Goal: Information Seeking & Learning: Learn about a topic

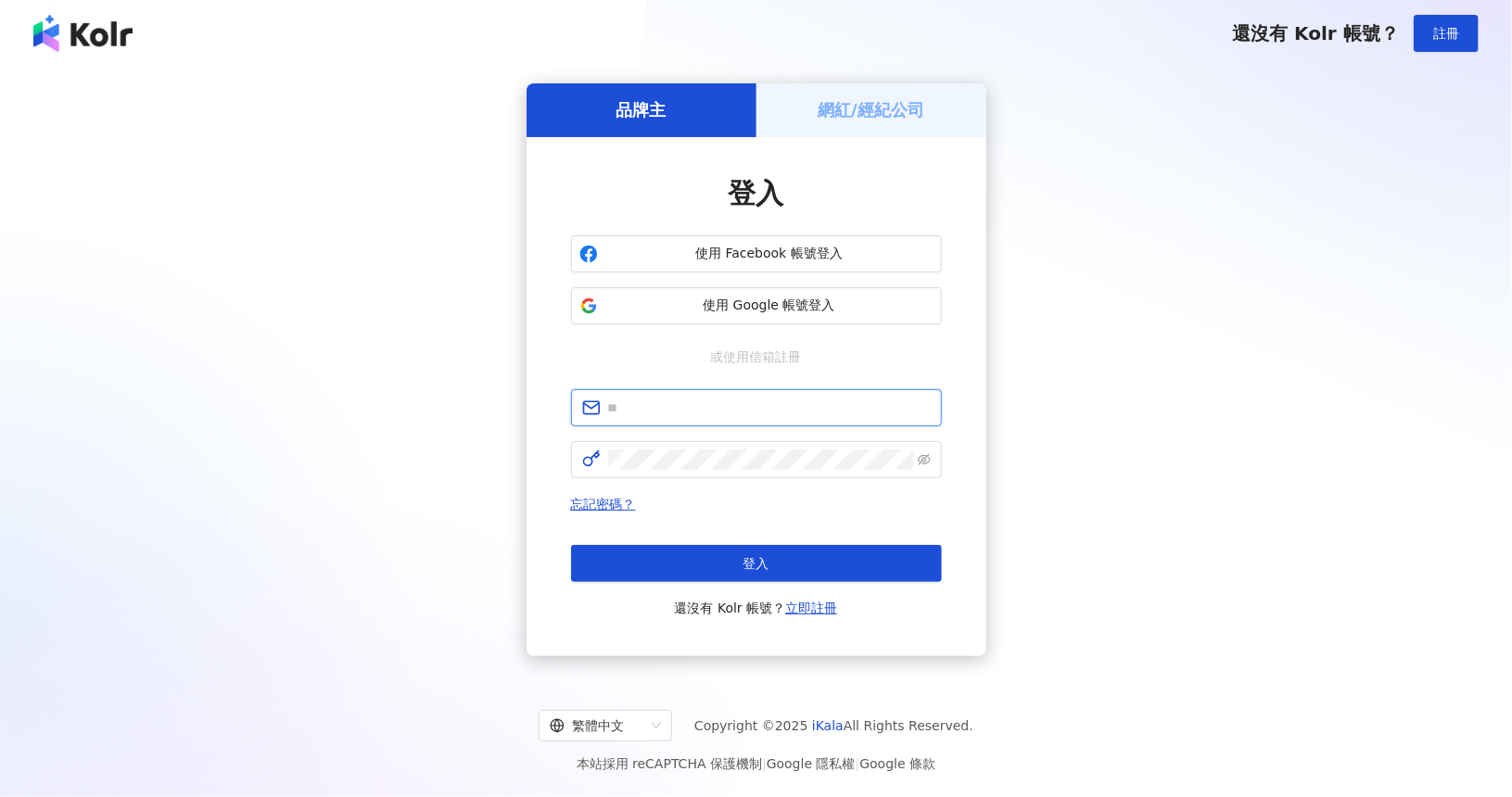
click at [685, 409] on input "text" at bounding box center [769, 408] width 322 height 20
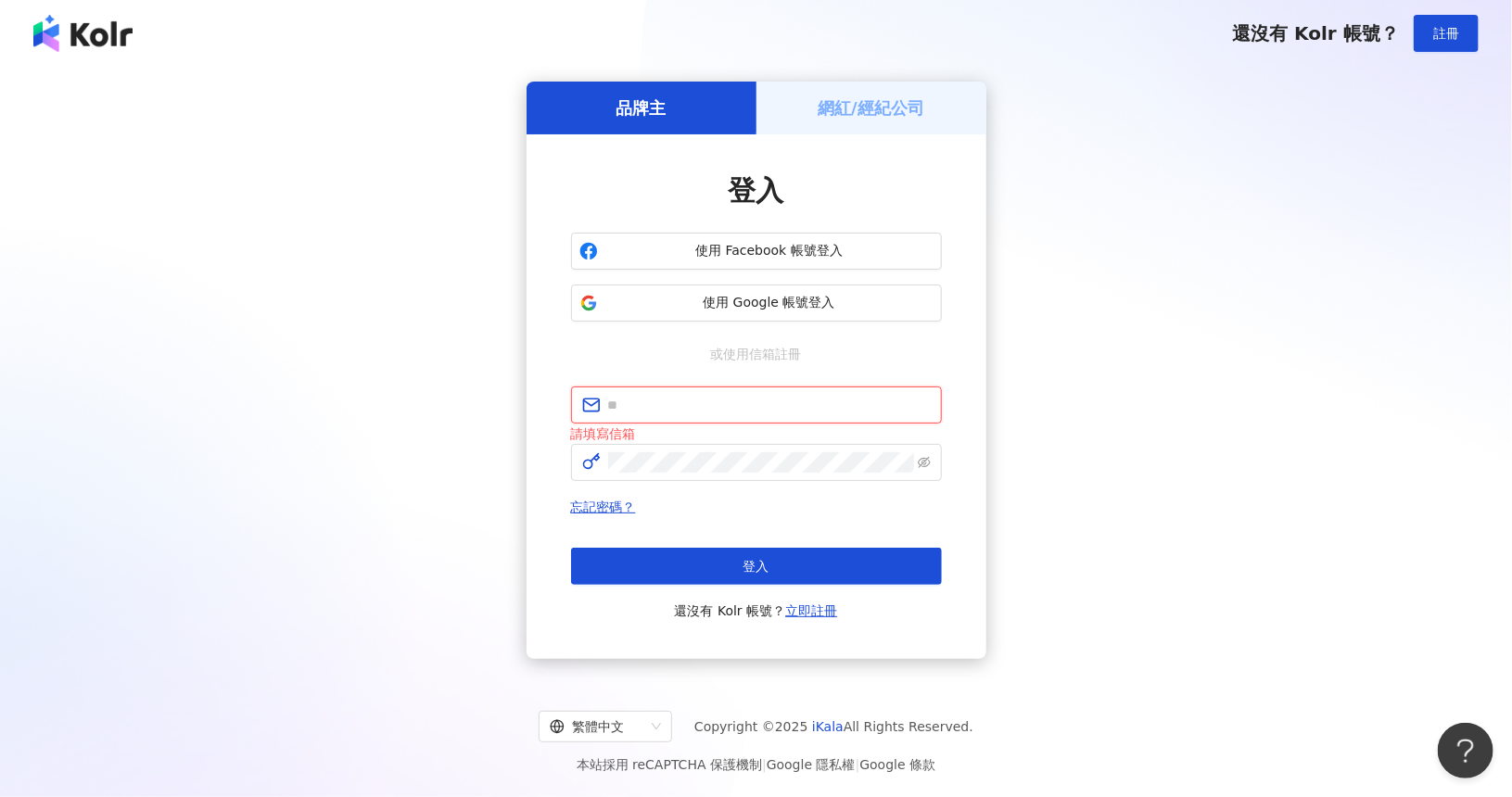
type input "**********"
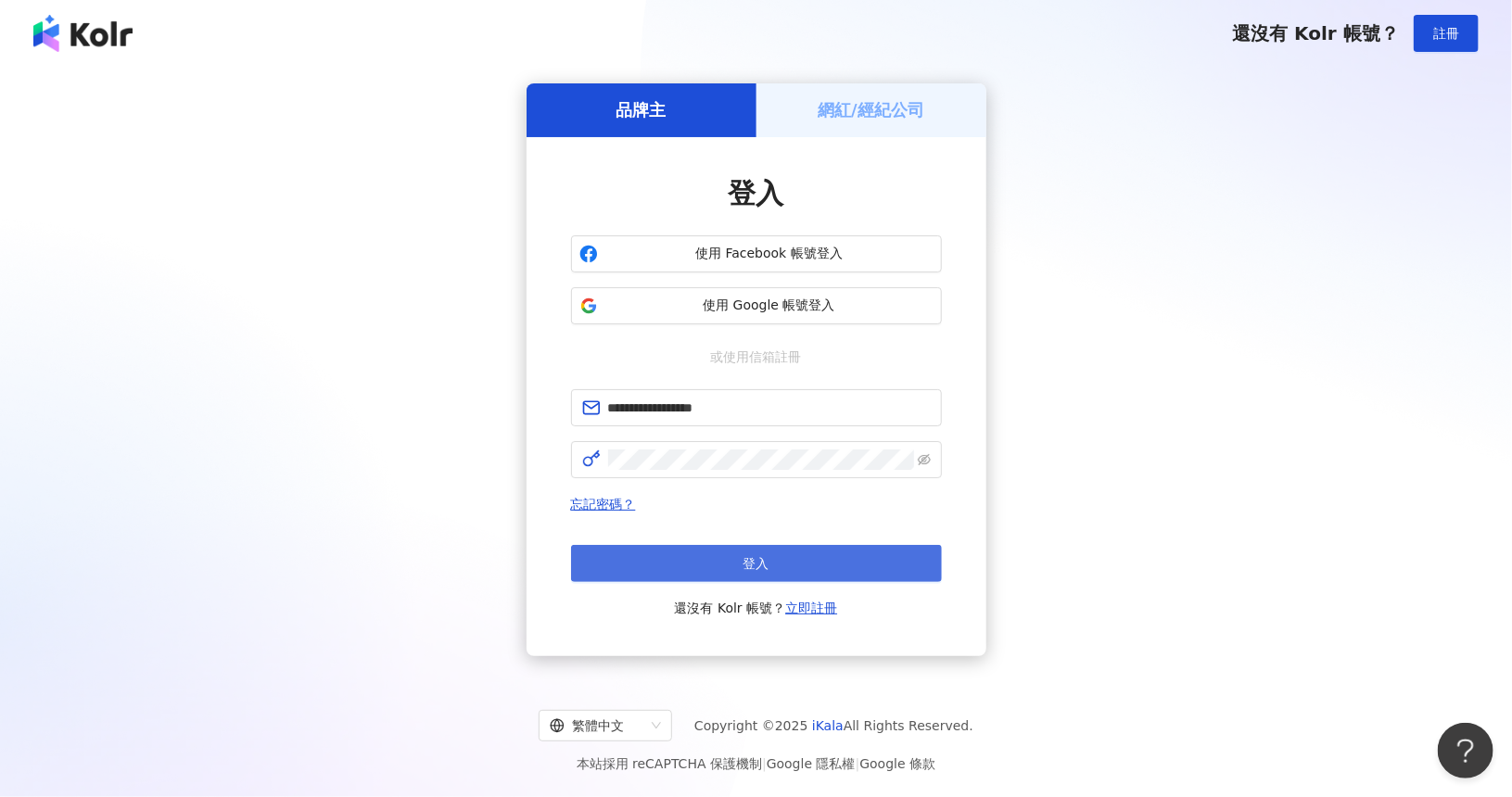
click at [723, 567] on button "登入" at bounding box center [756, 563] width 371 height 37
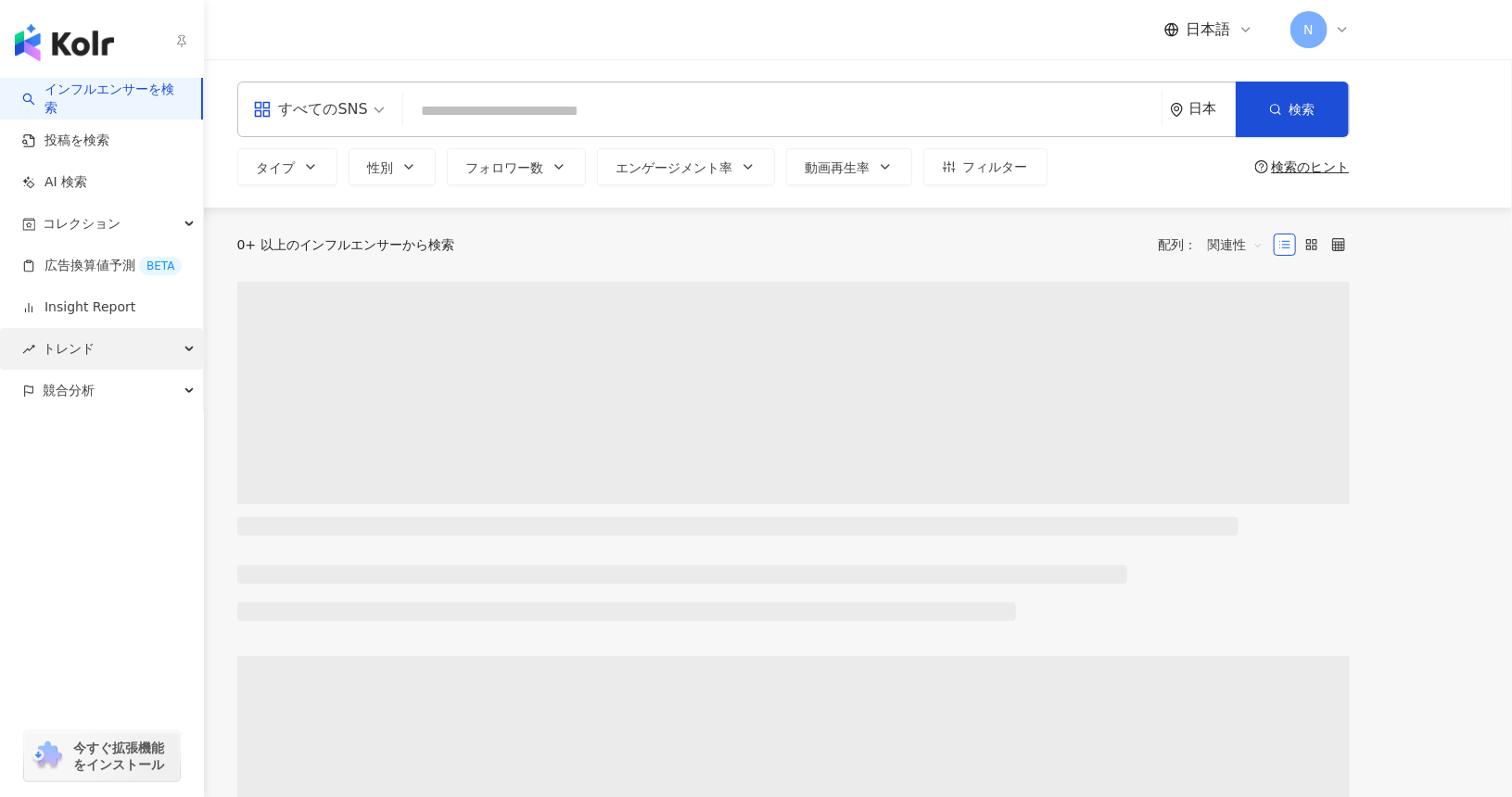
click at [79, 353] on span "トレンド" at bounding box center [69, 349] width 52 height 42
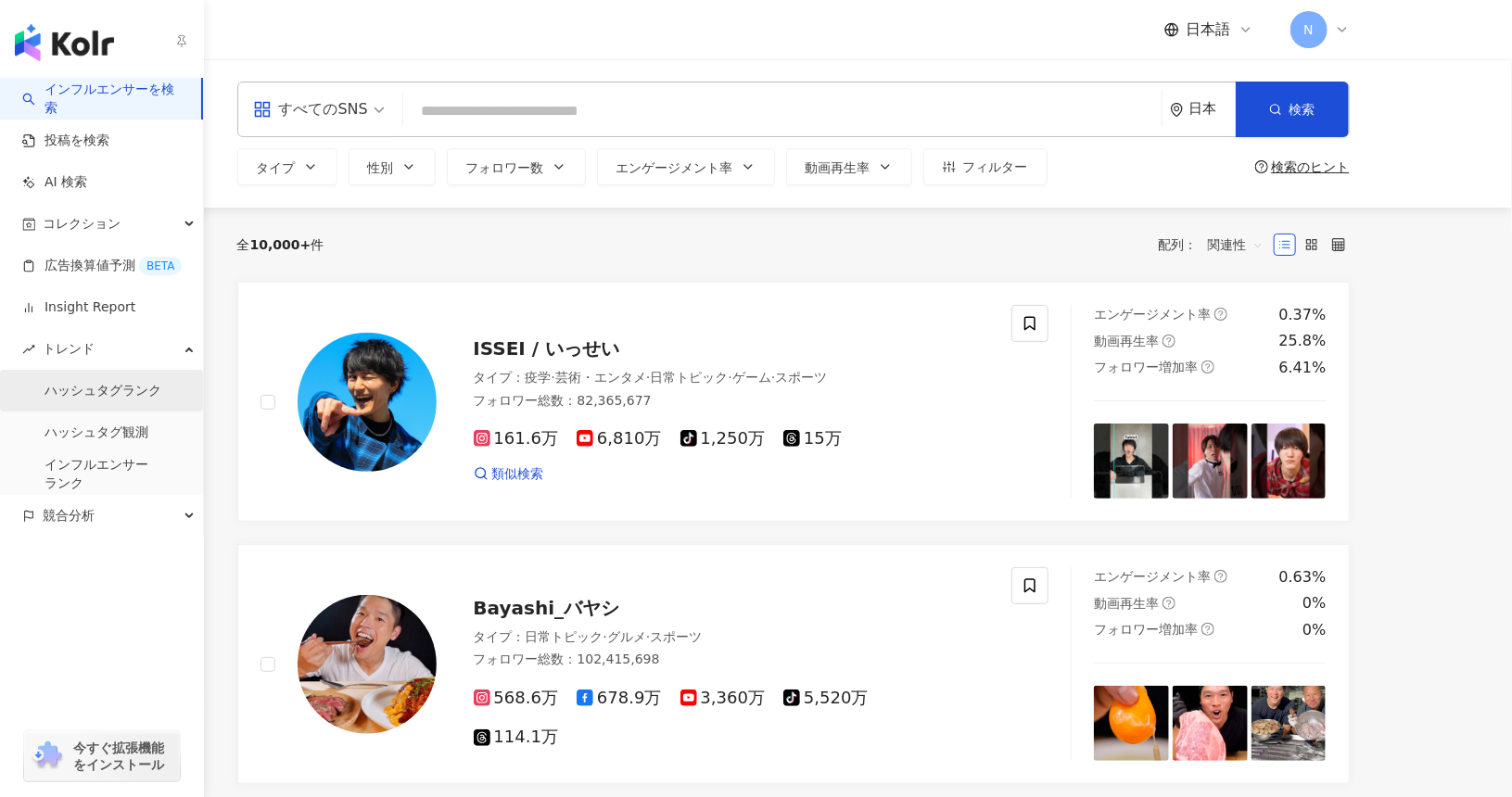
click at [105, 391] on link "ハッシュタグランク" at bounding box center [103, 391] width 117 height 19
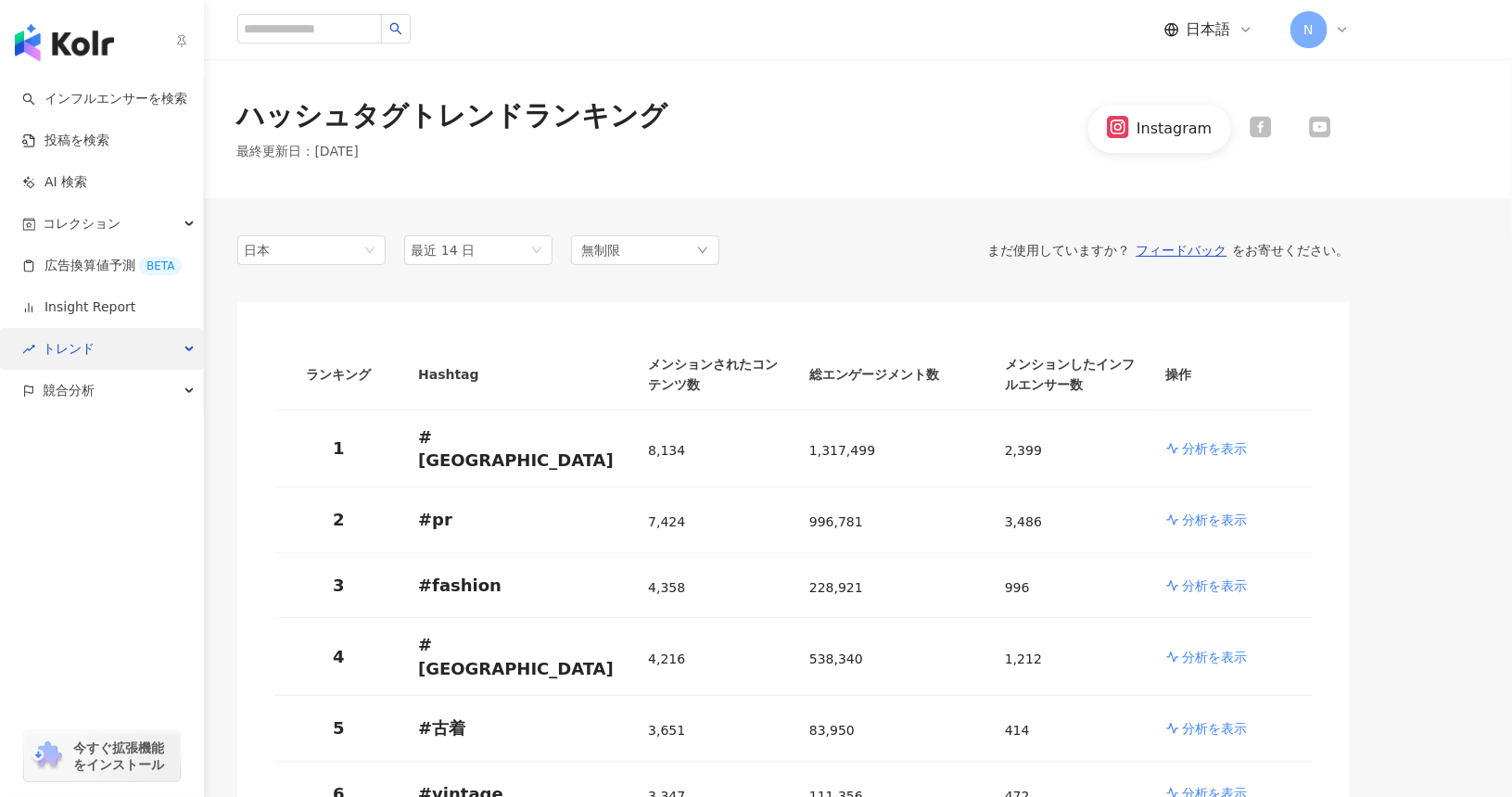
click at [88, 359] on span "トレンド" at bounding box center [69, 349] width 52 height 42
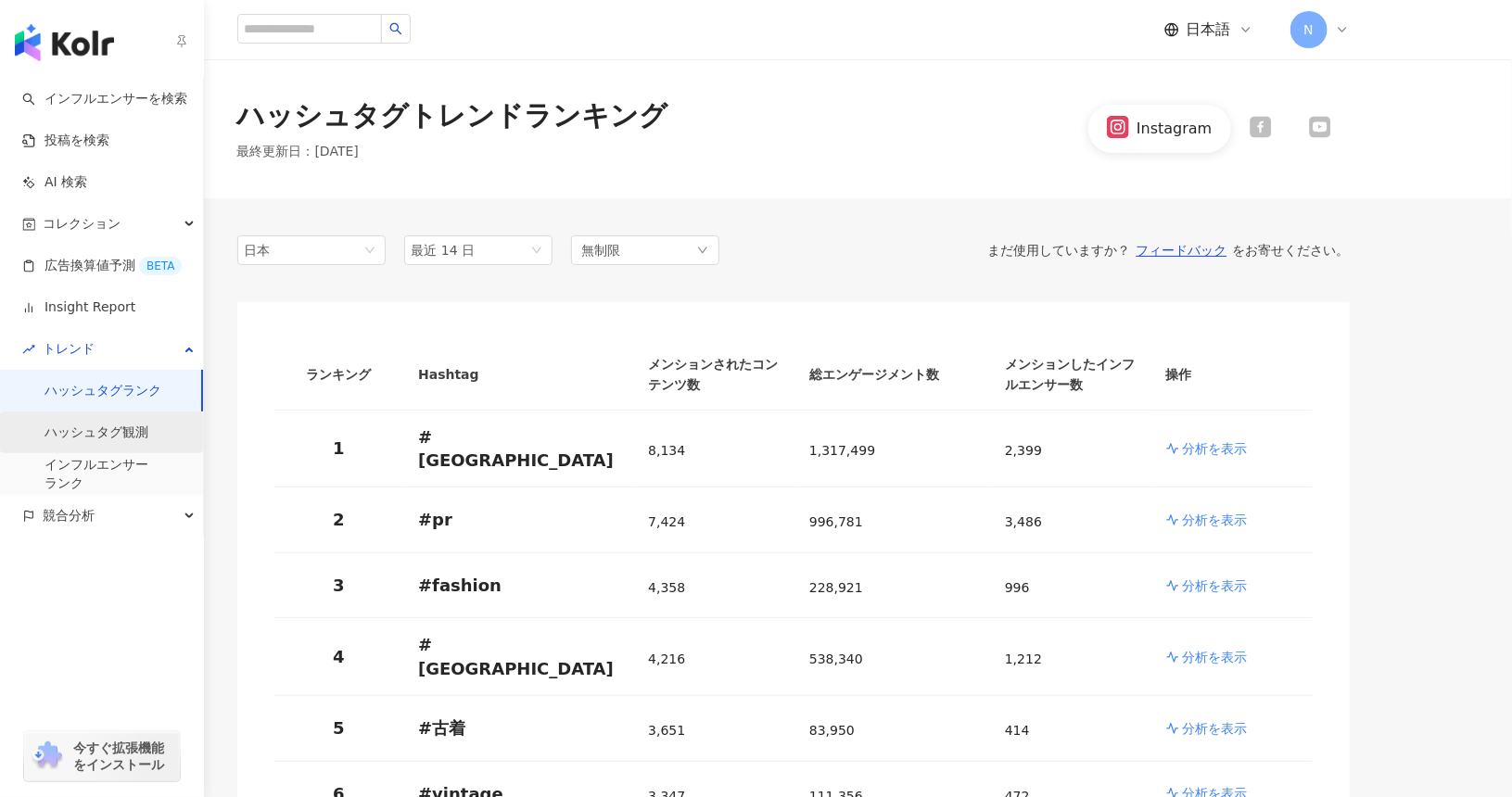
click at [99, 426] on link "ハッシュタグ観測" at bounding box center [97, 433] width 104 height 19
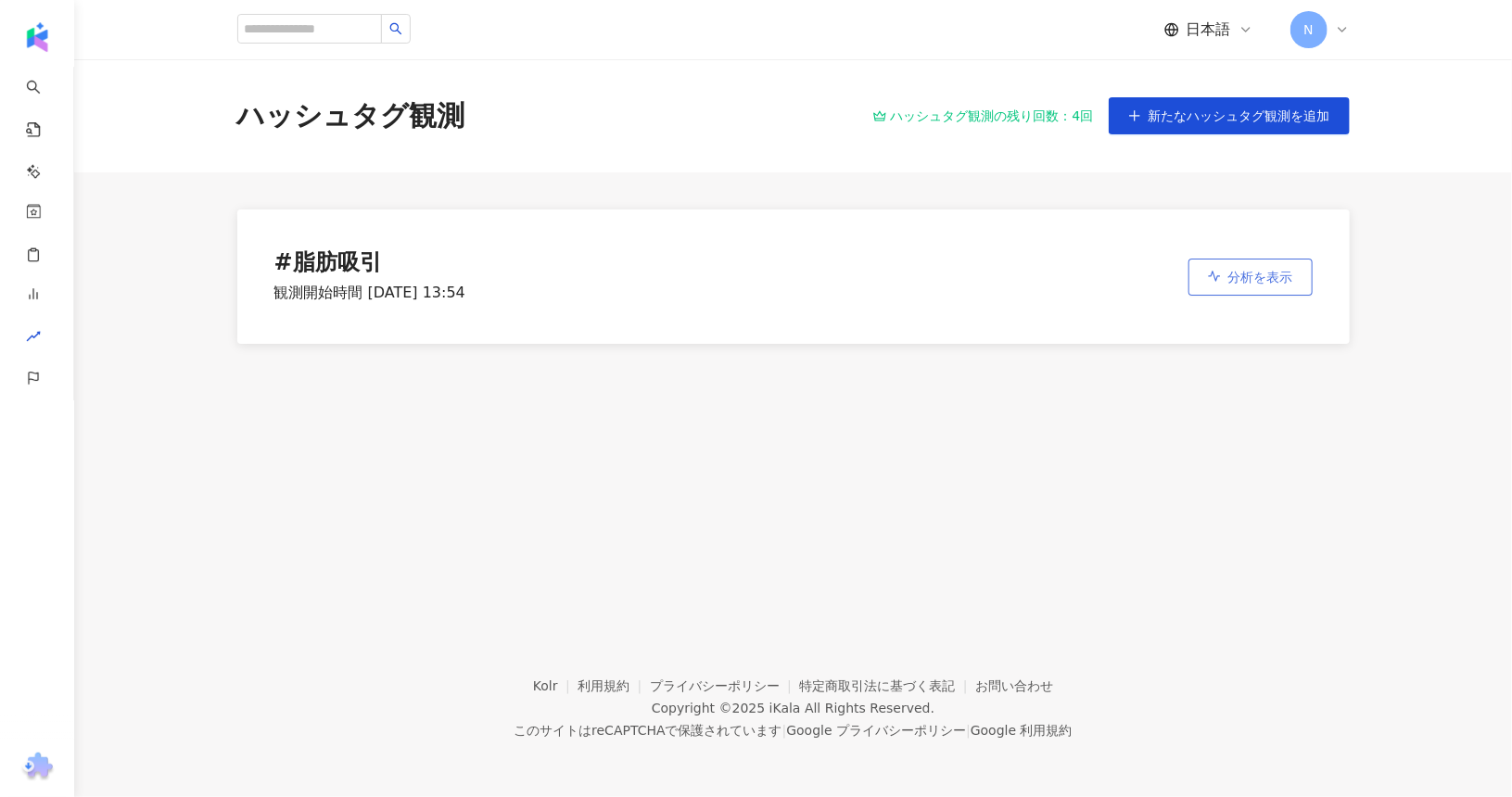
click at [1230, 271] on span "分析を表示" at bounding box center [1260, 276] width 65 height 15
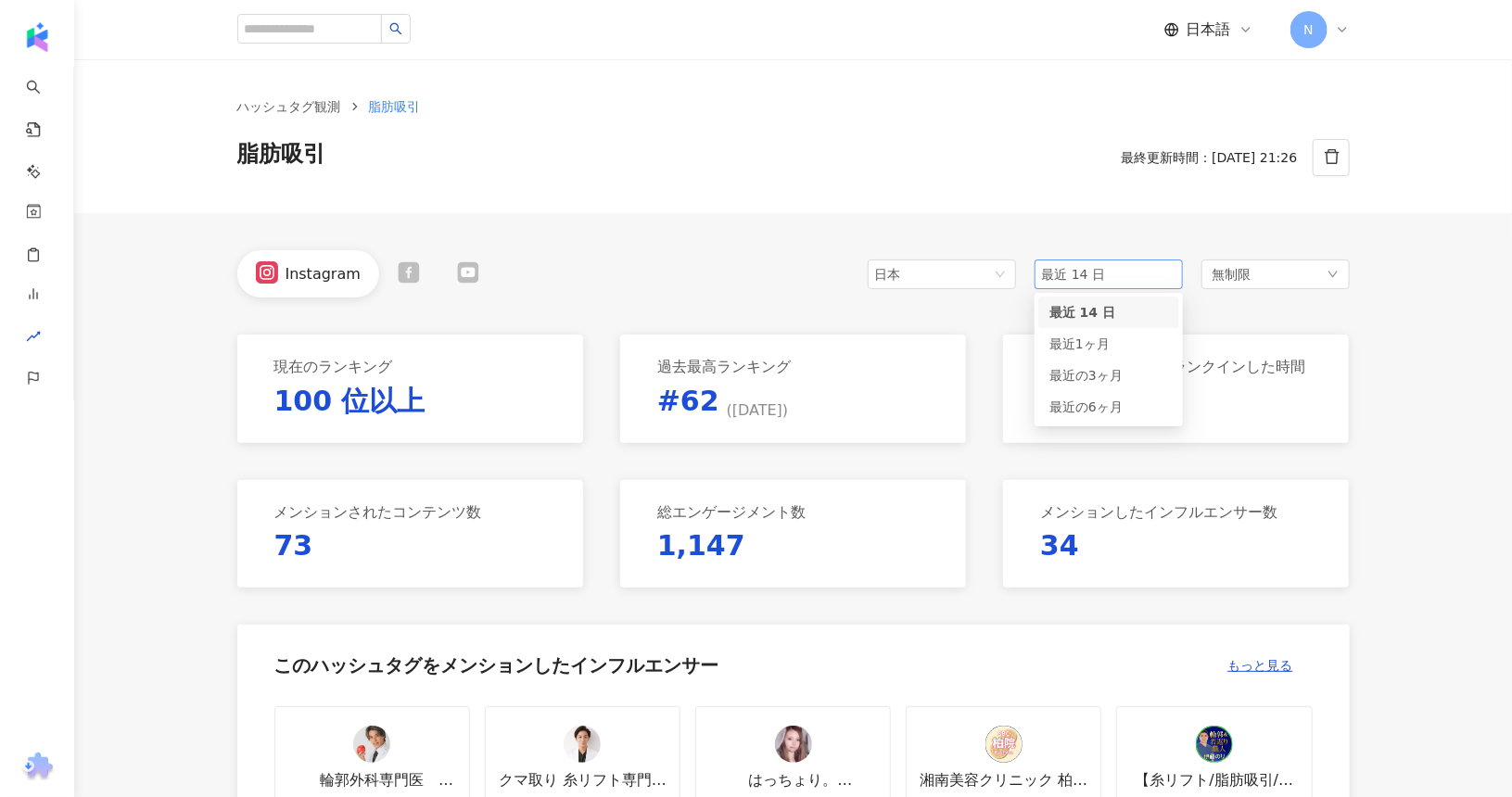
click at [1076, 274] on span "最近 14 日" at bounding box center [1074, 274] width 64 height 15
click at [1089, 403] on span "最近の6ヶ月" at bounding box center [1085, 407] width 73 height 15
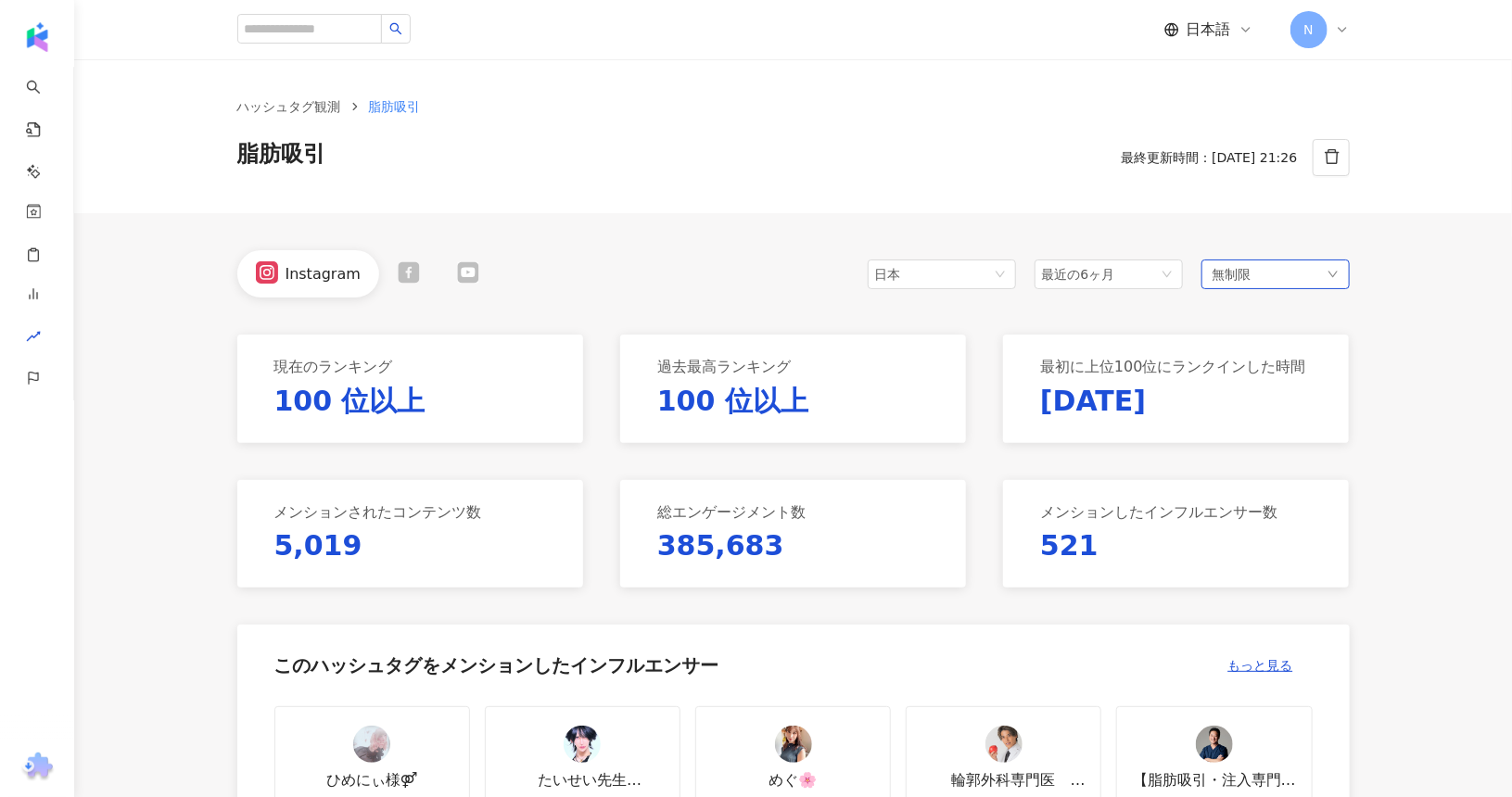
click at [1273, 277] on div "無制限" at bounding box center [1275, 274] width 149 height 30
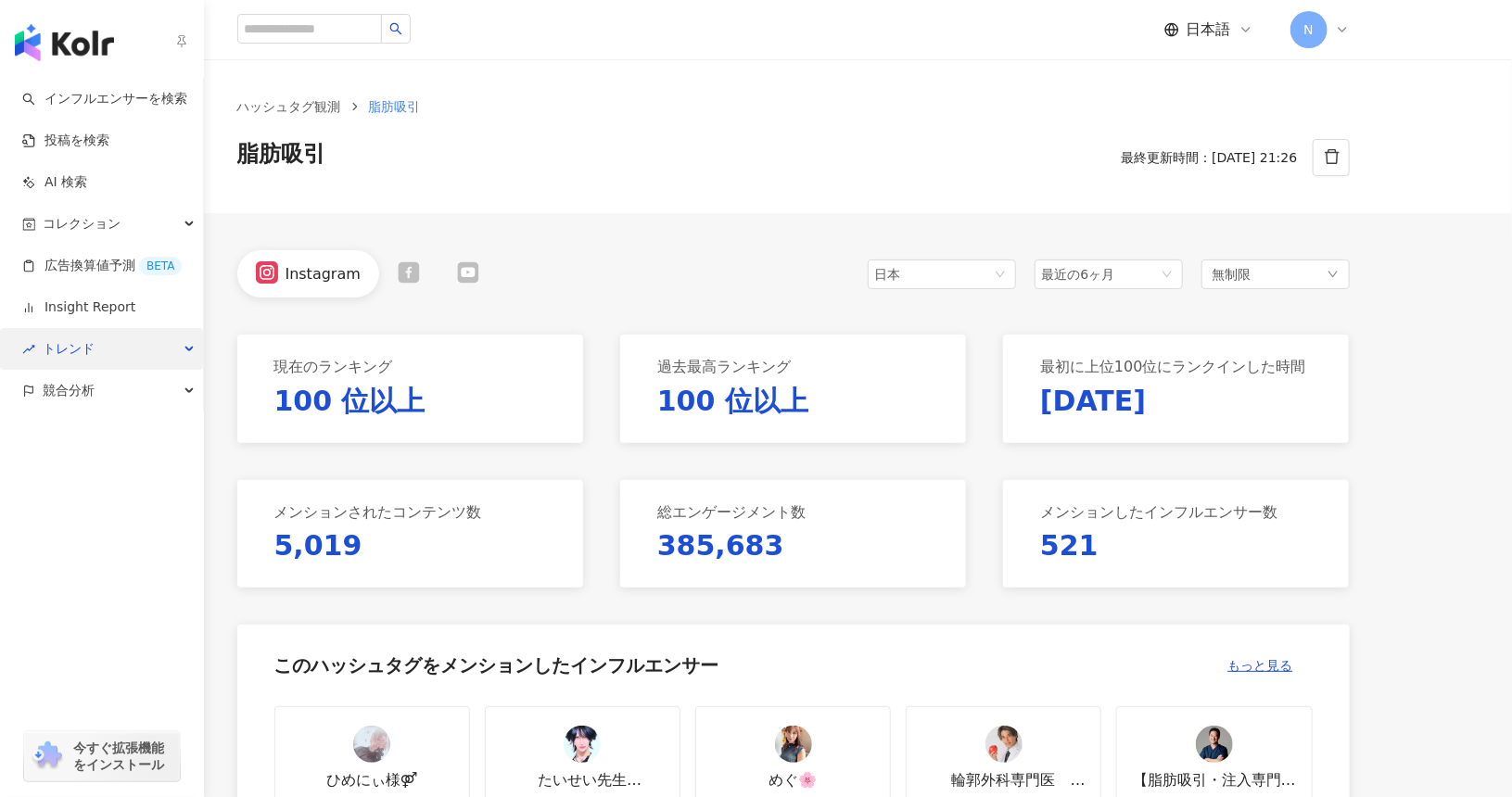
click at [82, 357] on span "トレンド" at bounding box center [69, 349] width 52 height 42
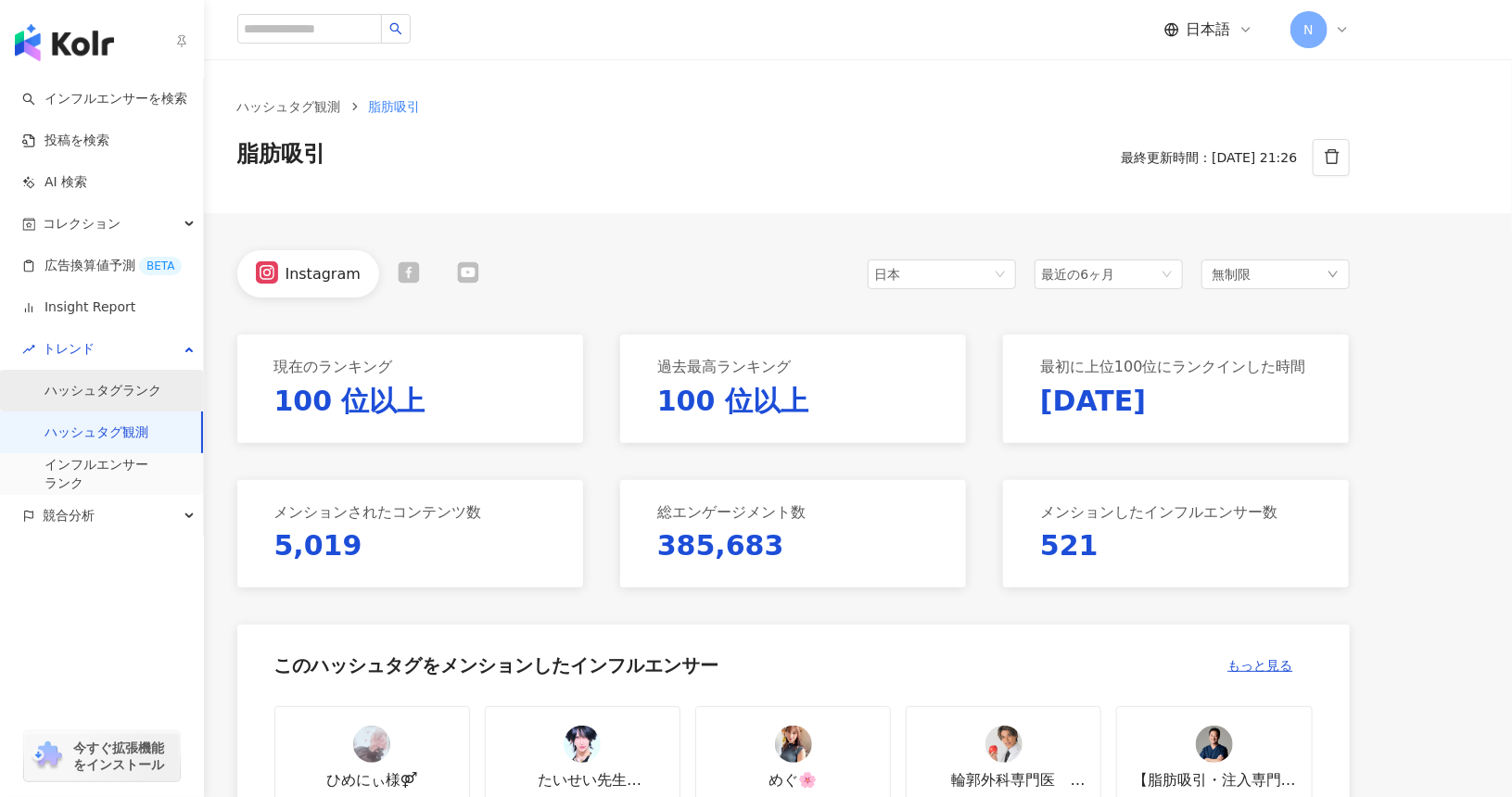
click at [137, 384] on link "ハッシュタグランク" at bounding box center [103, 391] width 117 height 19
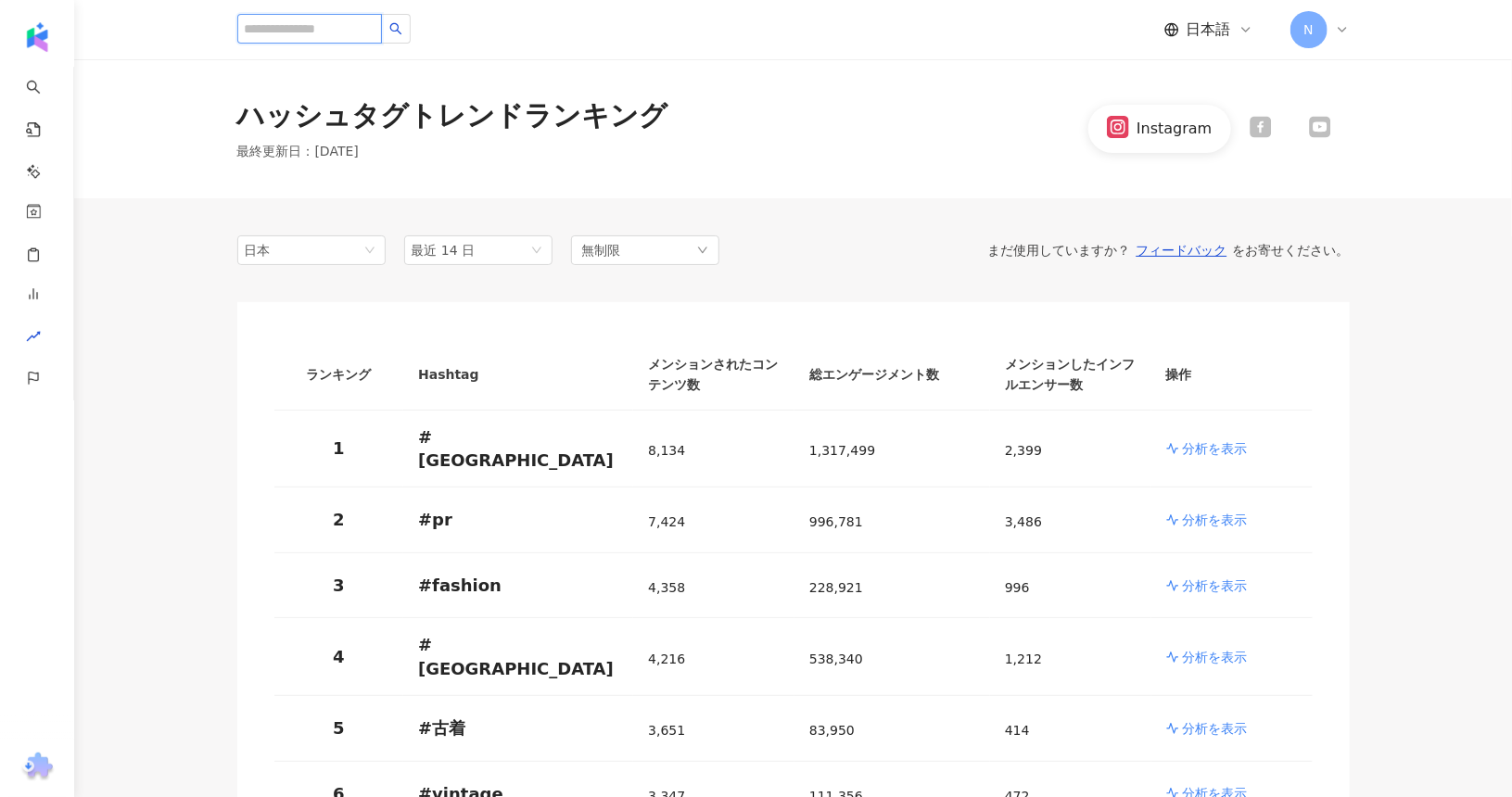
click at [339, 27] on input "search" at bounding box center [309, 29] width 145 height 30
type input "*"
type input "*******"
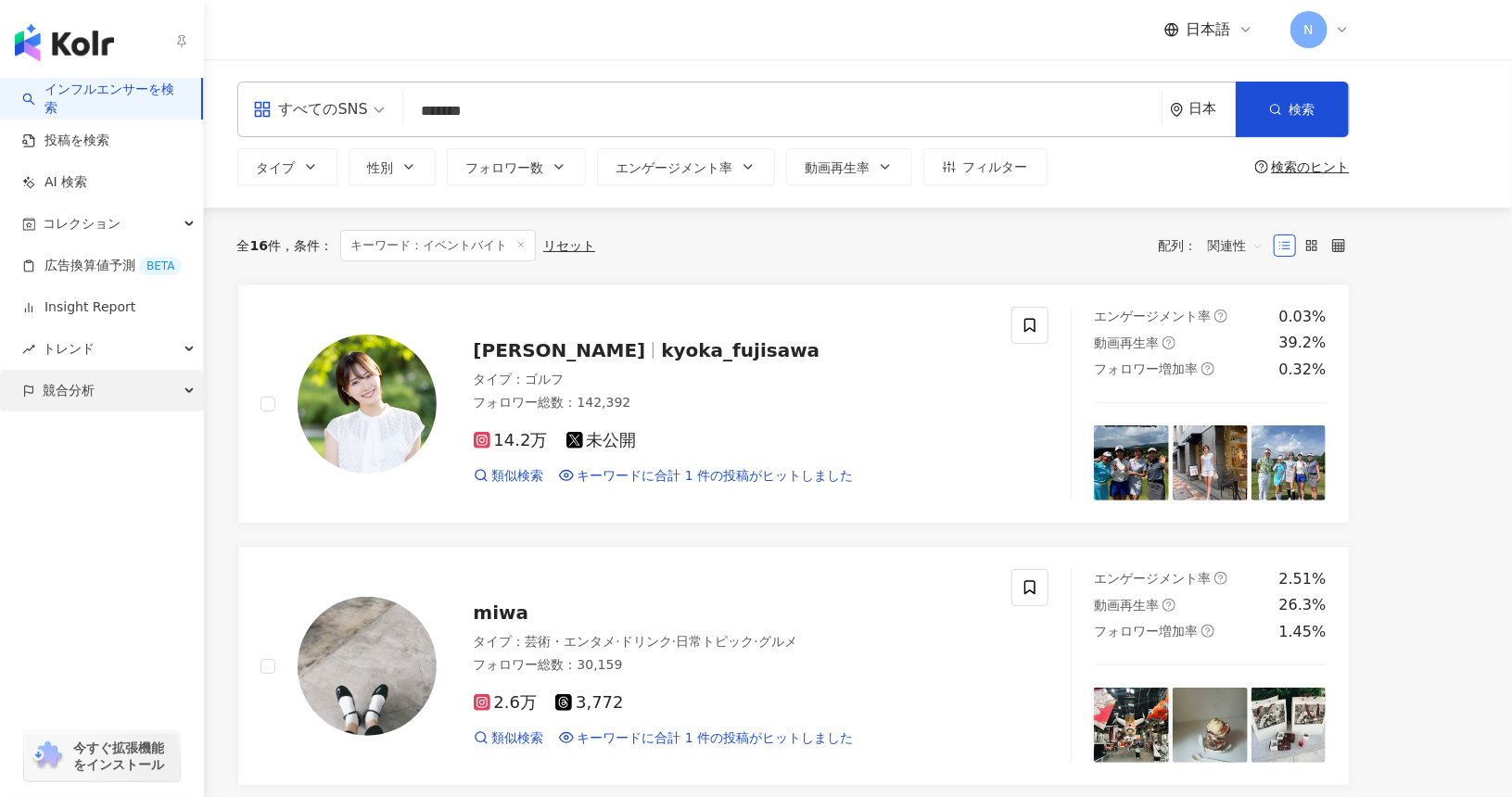
click at [41, 386] on div "競合分析" at bounding box center [102, 391] width 203 height 42
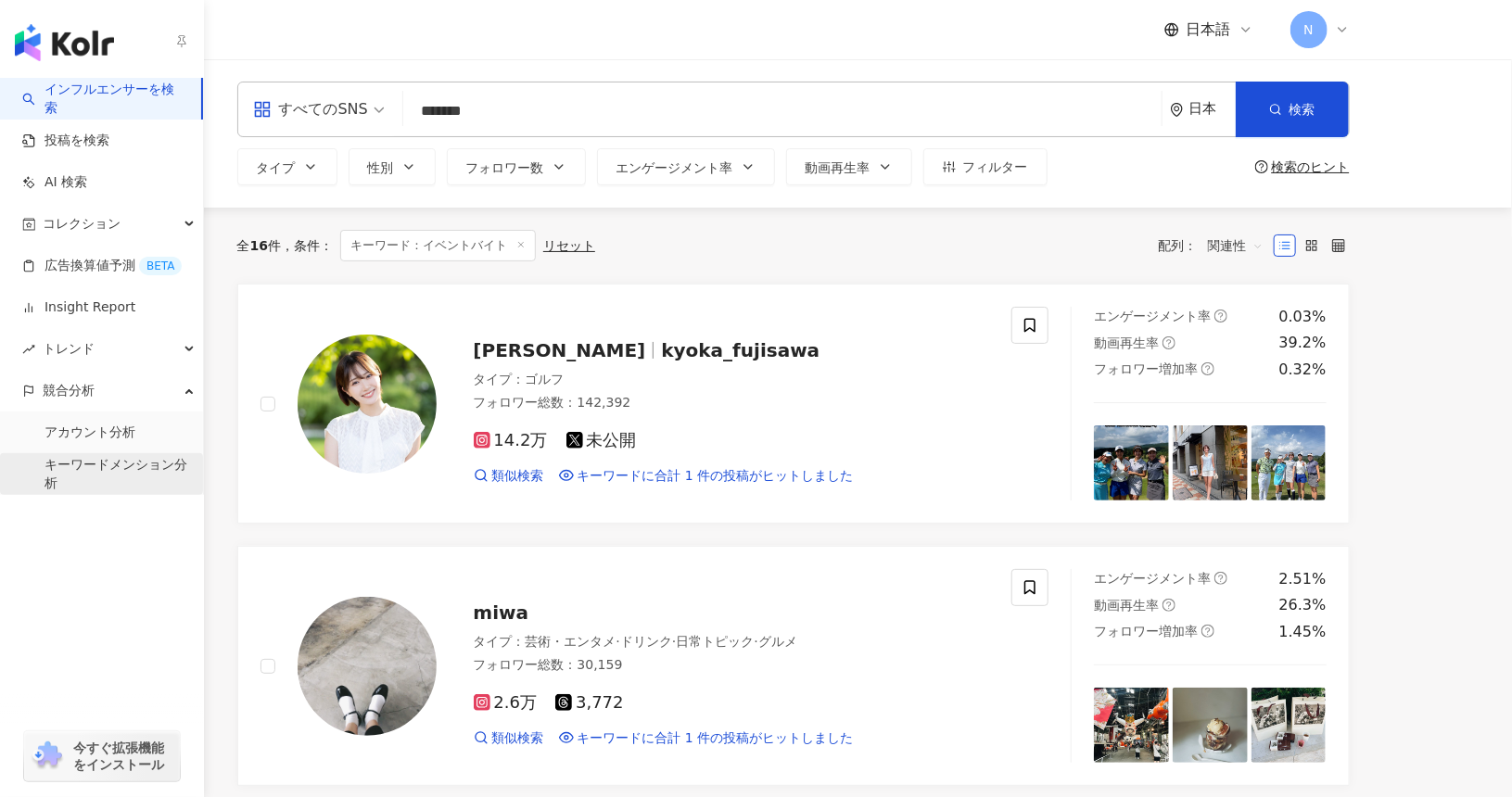
click at [93, 468] on link "キーワードメンション分析" at bounding box center [117, 474] width 144 height 36
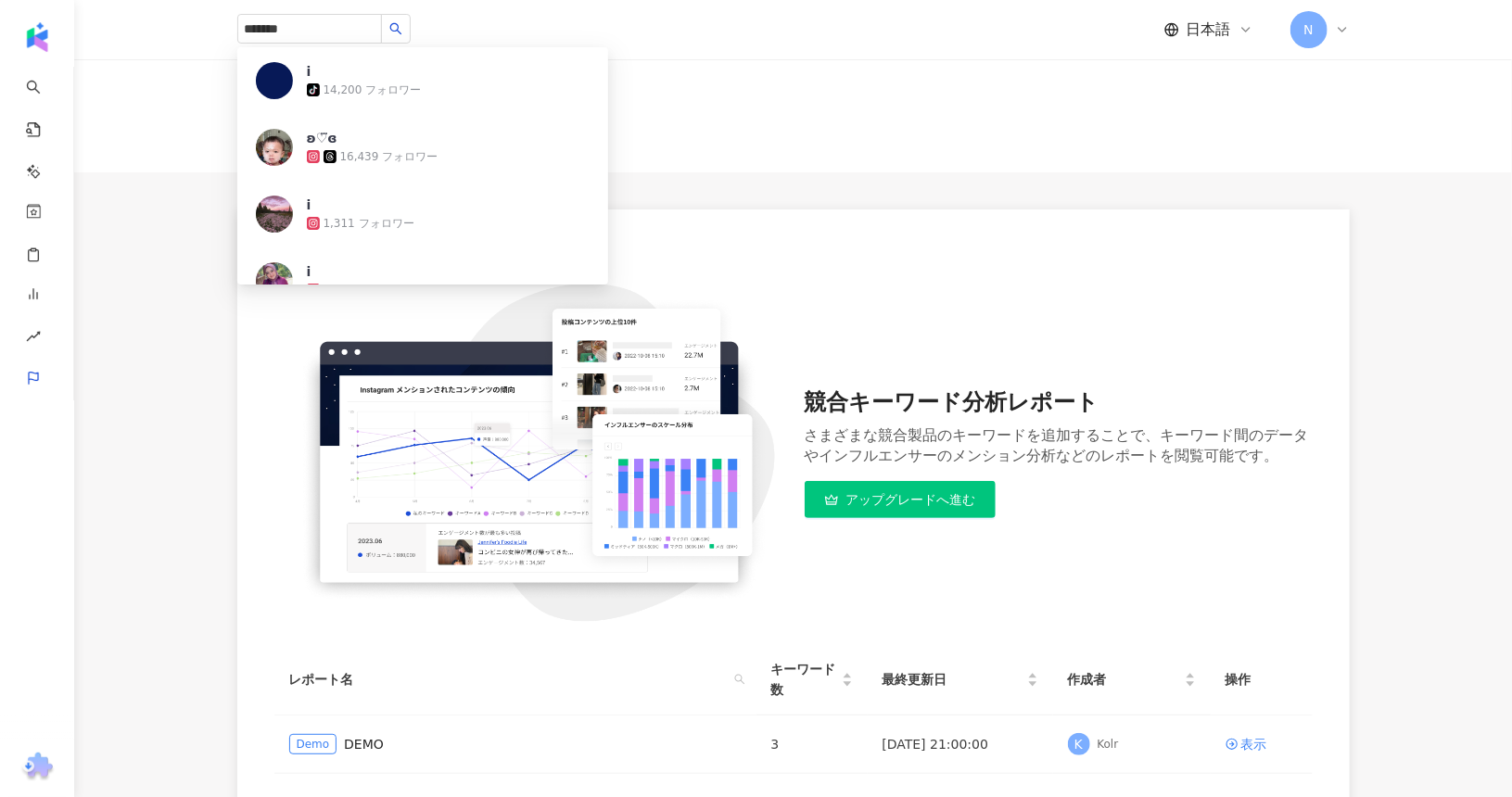
scroll to position [207, 0]
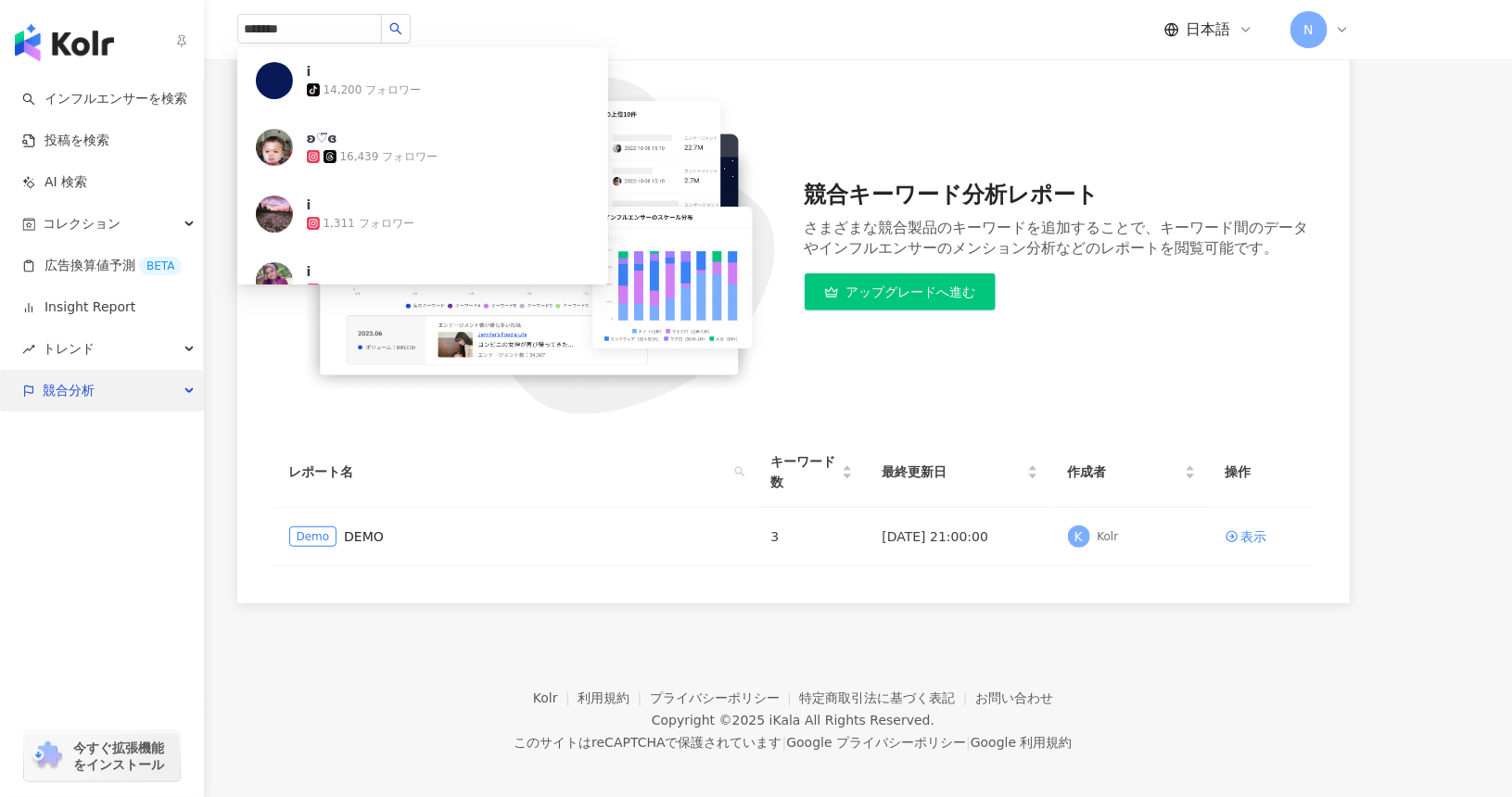
click at [44, 374] on span "競合分析" at bounding box center [69, 391] width 52 height 42
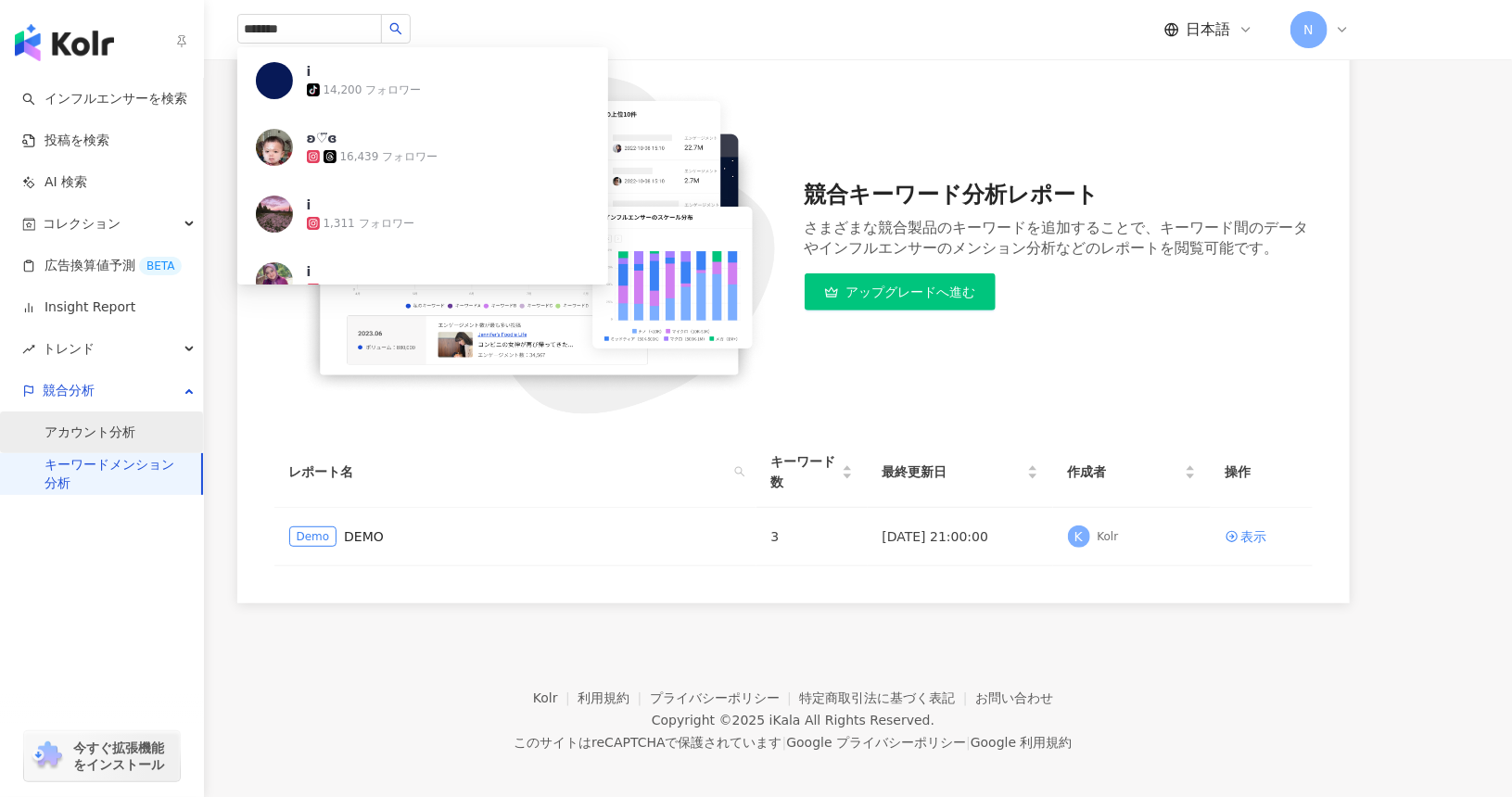
click at [89, 440] on link "アカウント分析" at bounding box center [90, 433] width 91 height 19
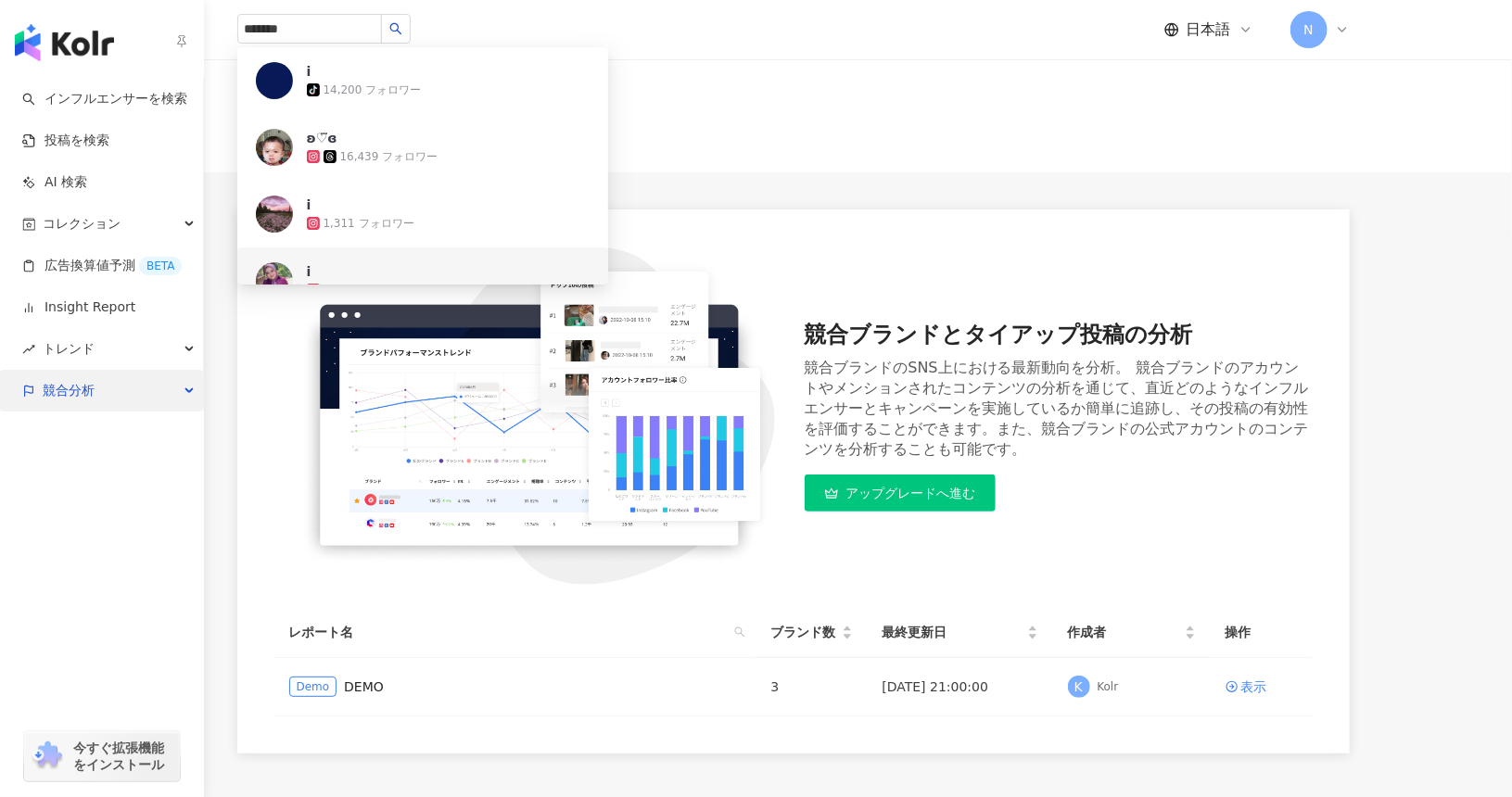
click at [44, 382] on span "競合分析" at bounding box center [69, 391] width 52 height 42
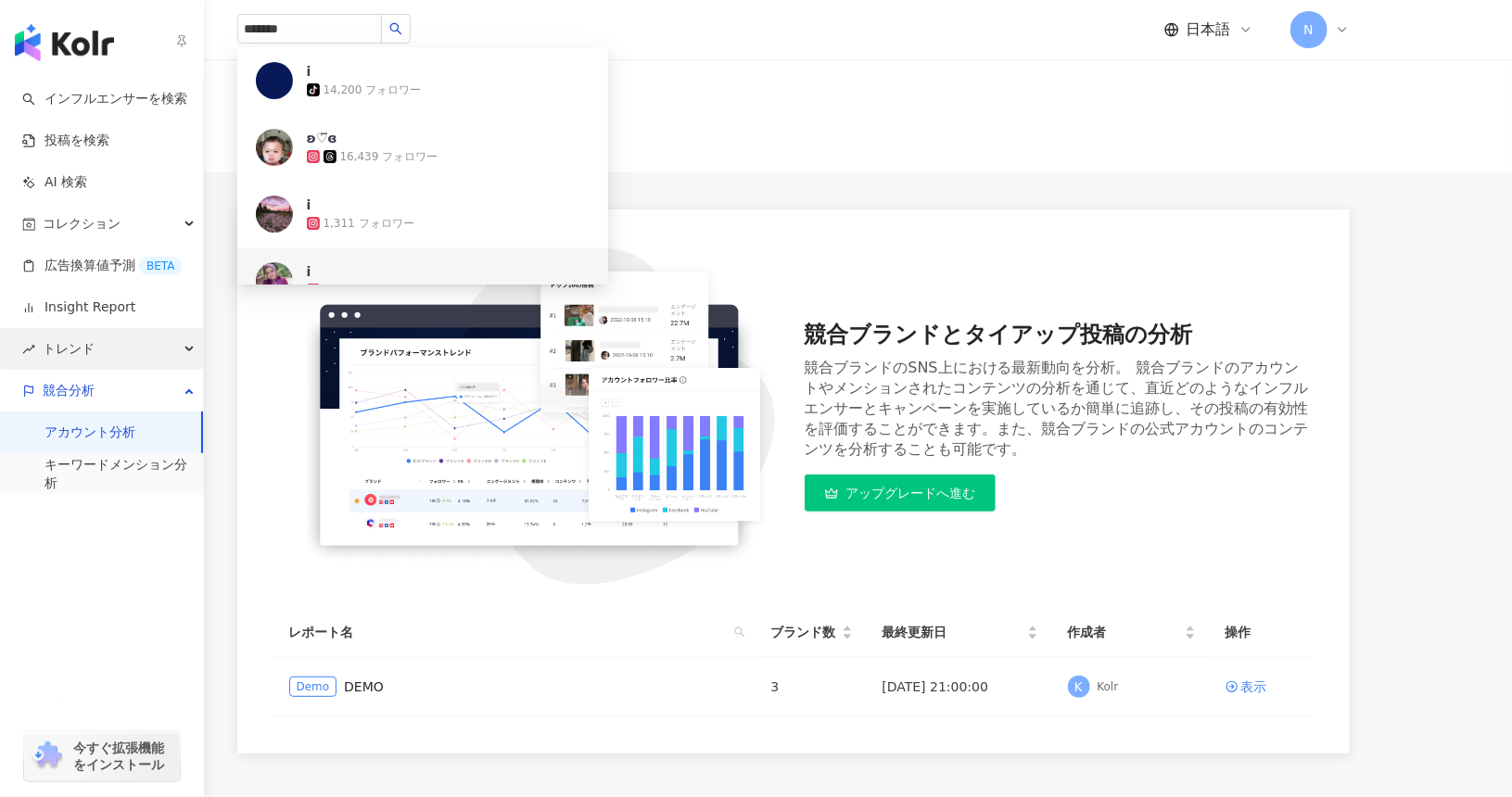
click at [91, 344] on span "トレンド" at bounding box center [69, 349] width 52 height 42
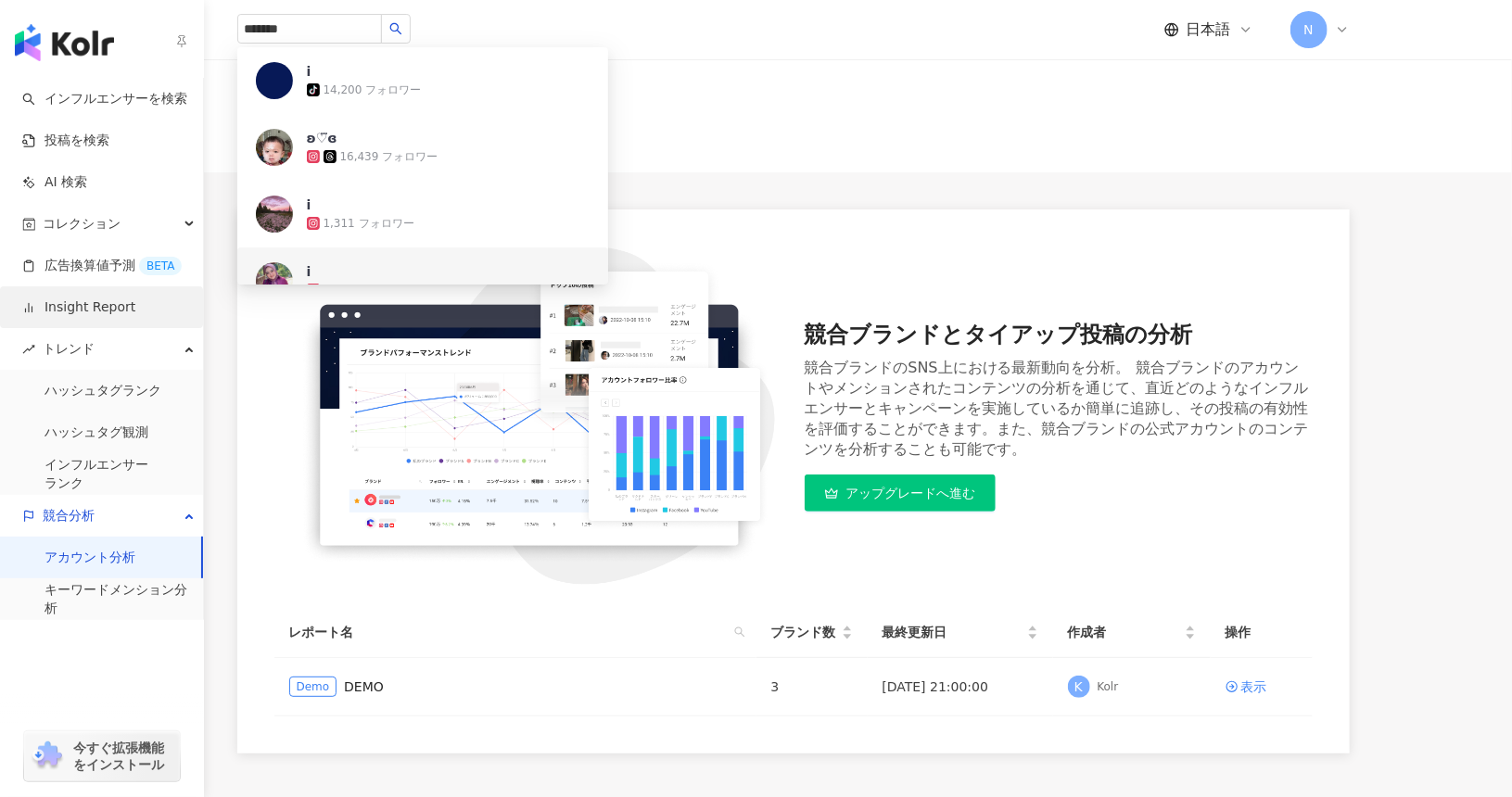
click at [103, 304] on link "Insight Report" at bounding box center [78, 307] width 113 height 19
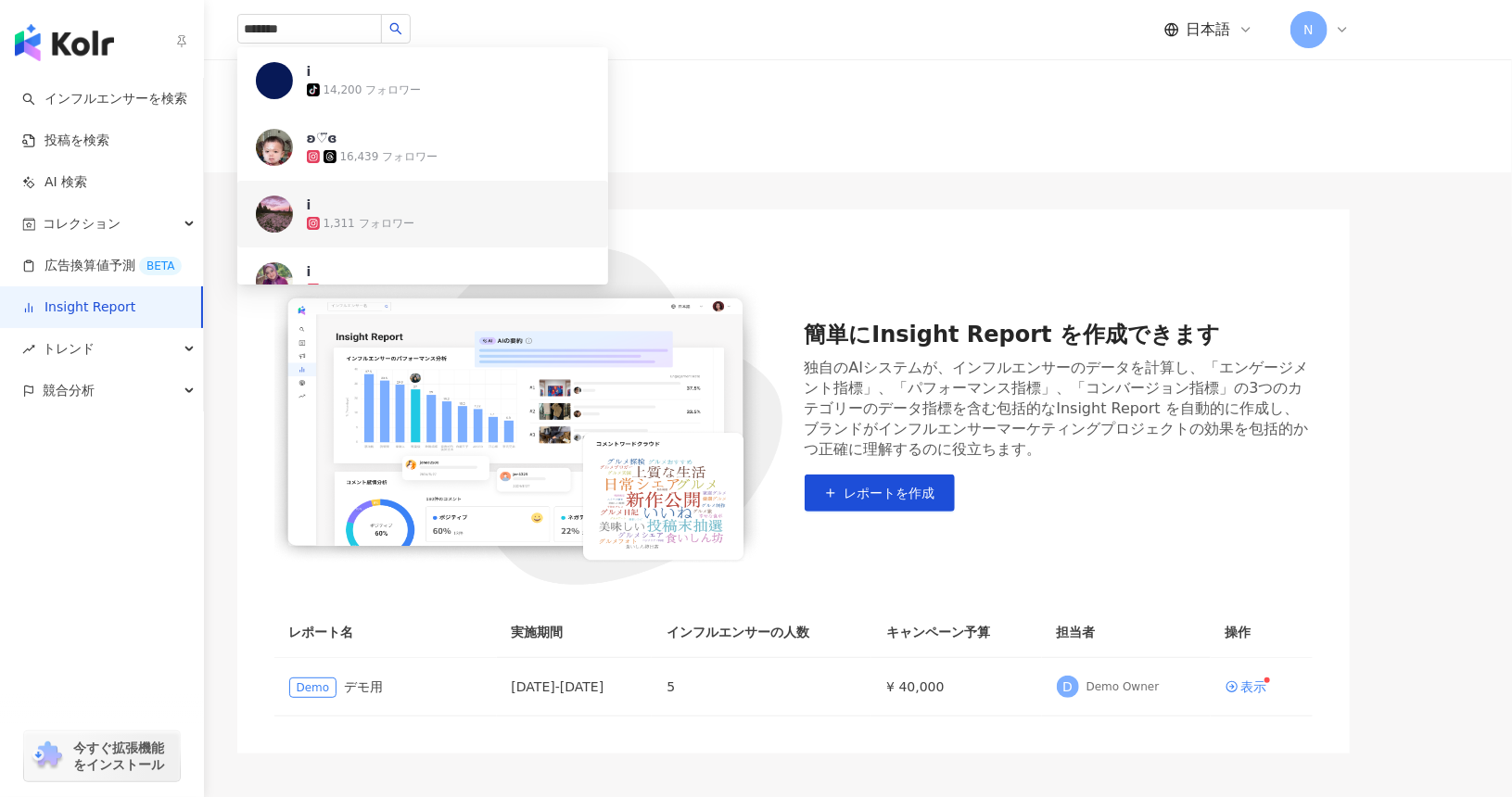
click at [65, 298] on link "Insight Report" at bounding box center [78, 307] width 113 height 19
click at [95, 385] on div "競合分析" at bounding box center [102, 391] width 203 height 42
click at [104, 433] on link "アカウント分析" at bounding box center [90, 433] width 91 height 19
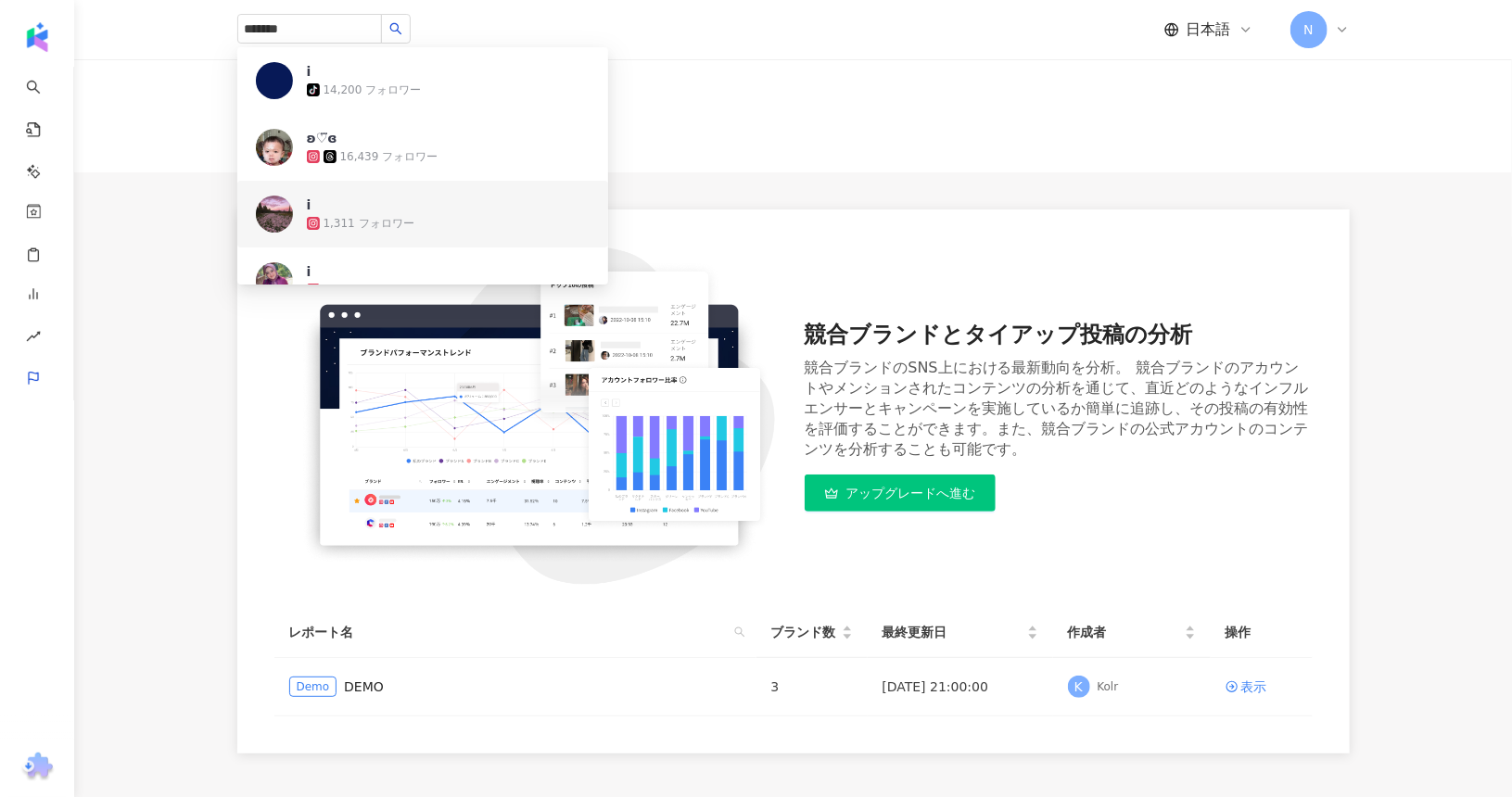
click at [668, 30] on div "******* i tiktok-icon 14,200 フォロワー ʚ♡⃛ɞ 16,439 フォロワー i 1,311 フォロワー i 94,477 フォロ…" at bounding box center [793, 29] width 1112 height 59
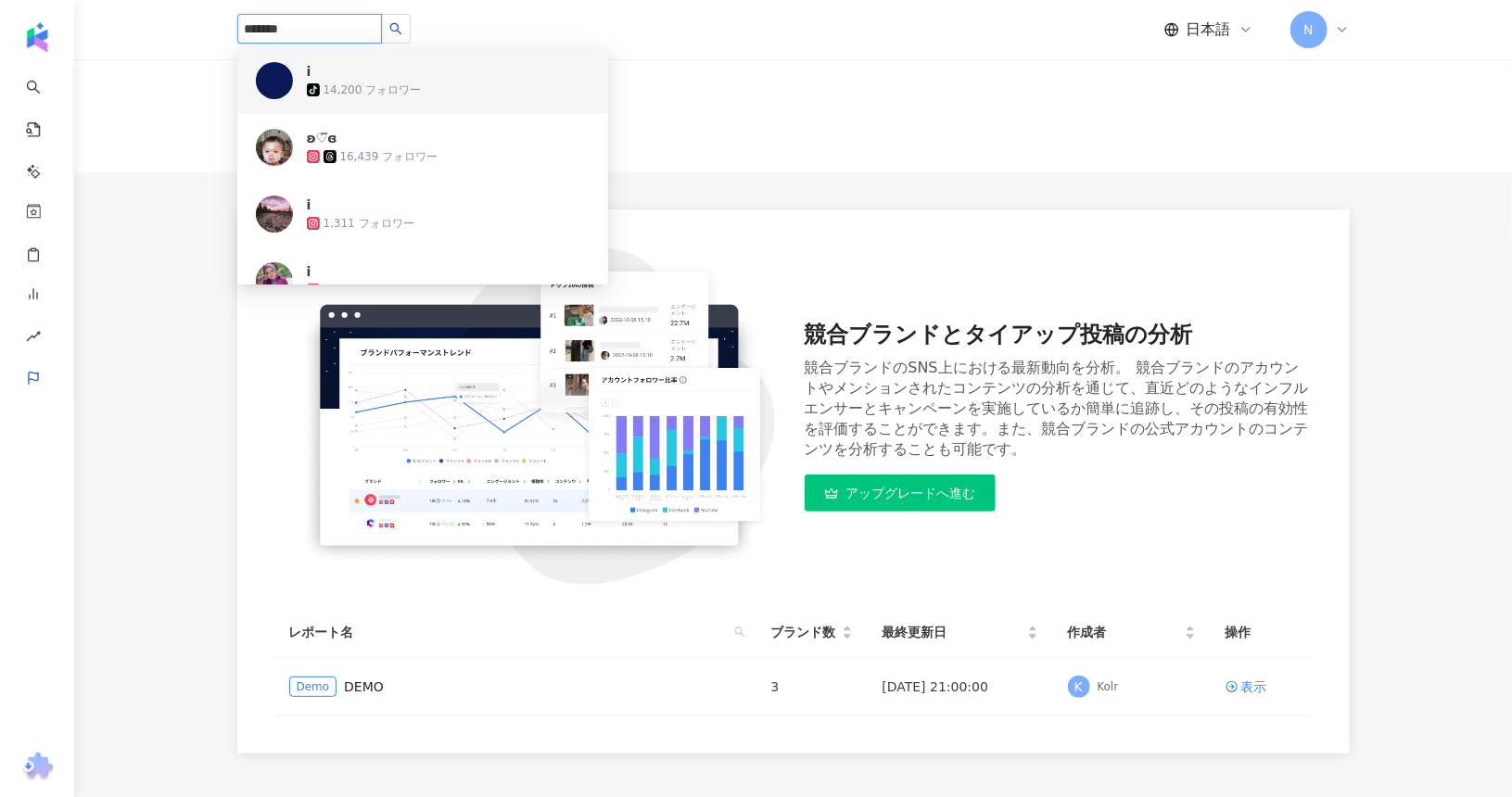
click at [386, 67] on span "i" at bounding box center [367, 71] width 121 height 19
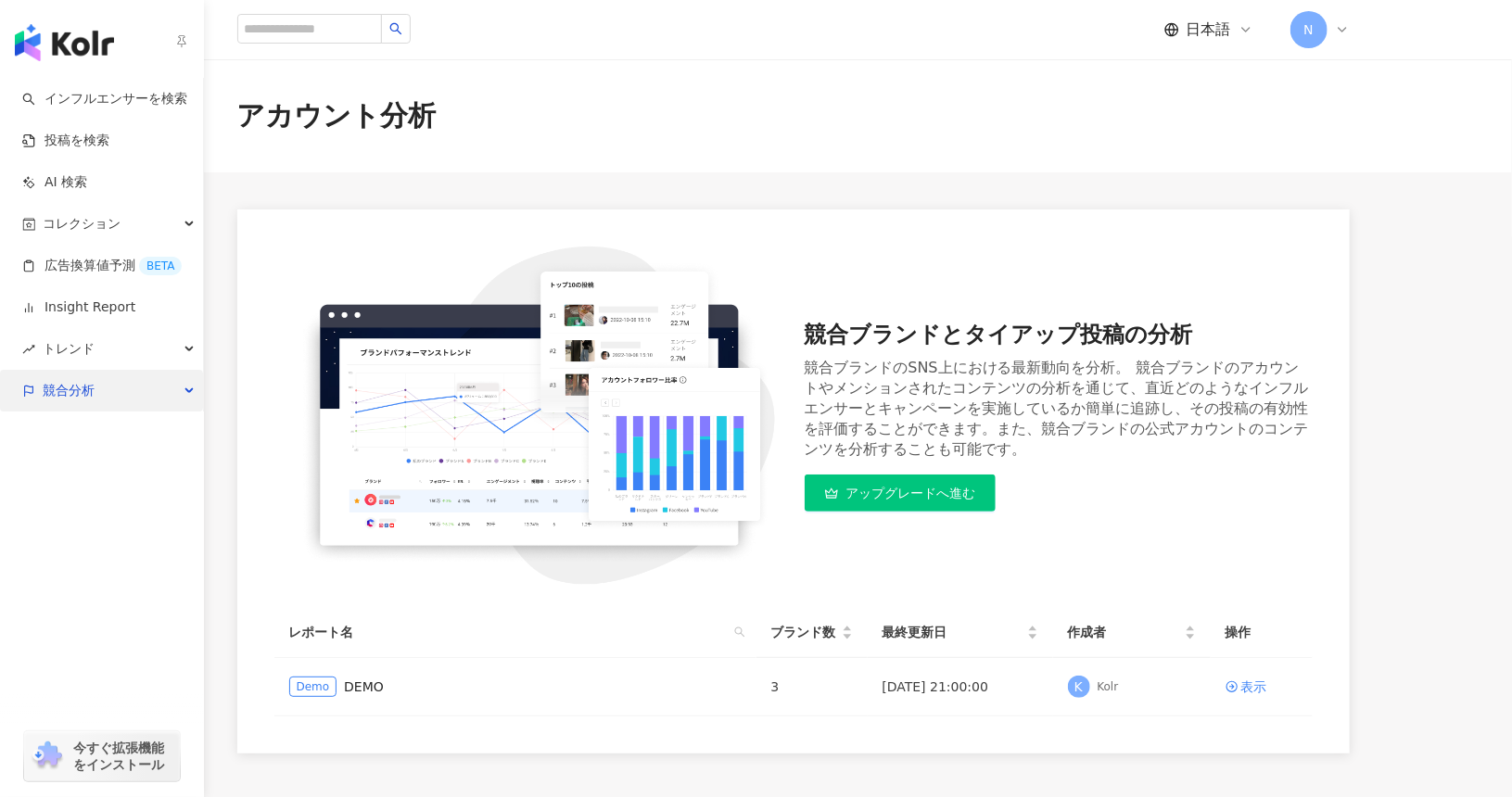
click at [65, 372] on span "競合分析" at bounding box center [69, 391] width 52 height 42
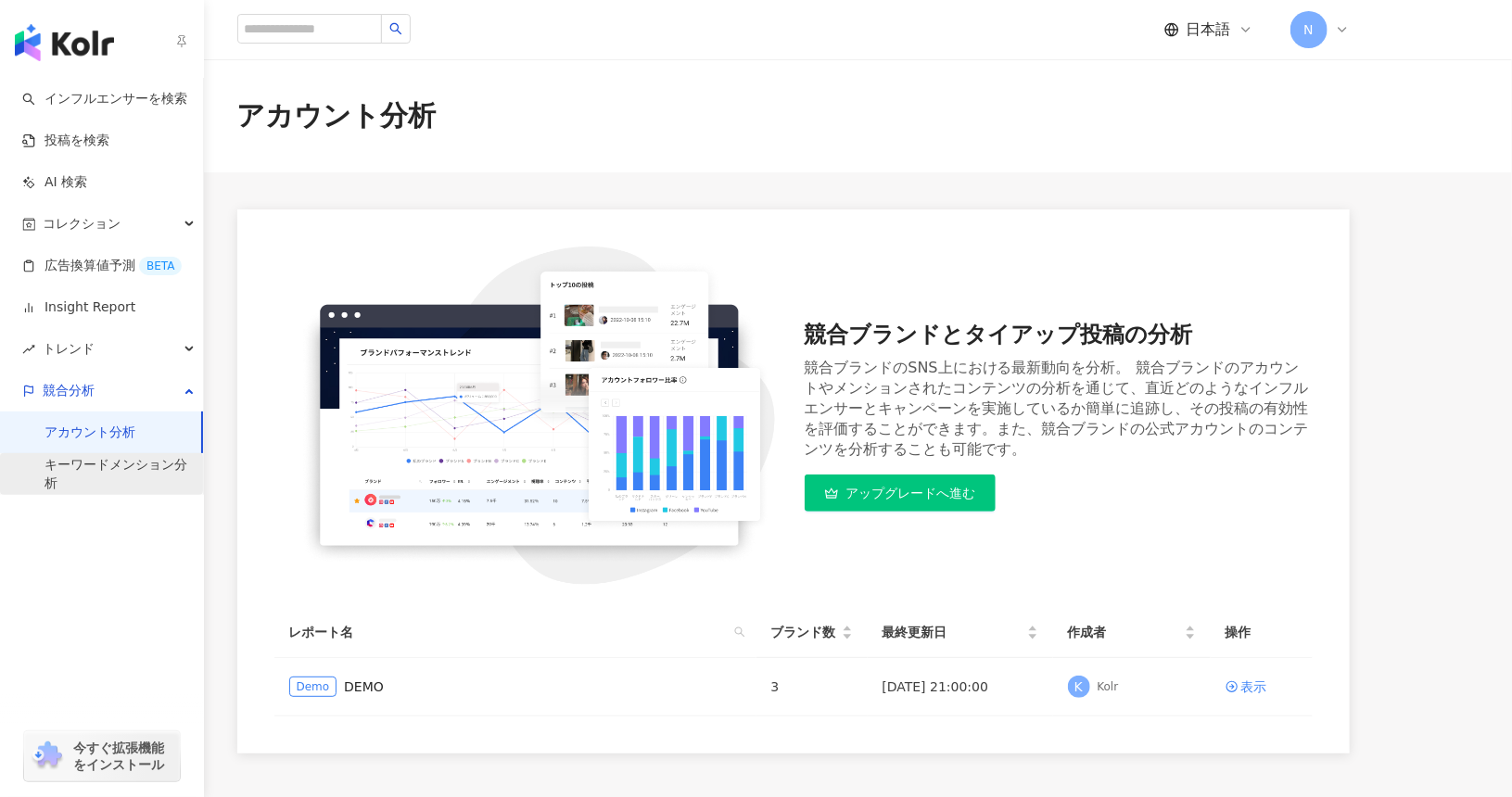
click at [80, 466] on link "キーワードメンション分析" at bounding box center [117, 474] width 144 height 36
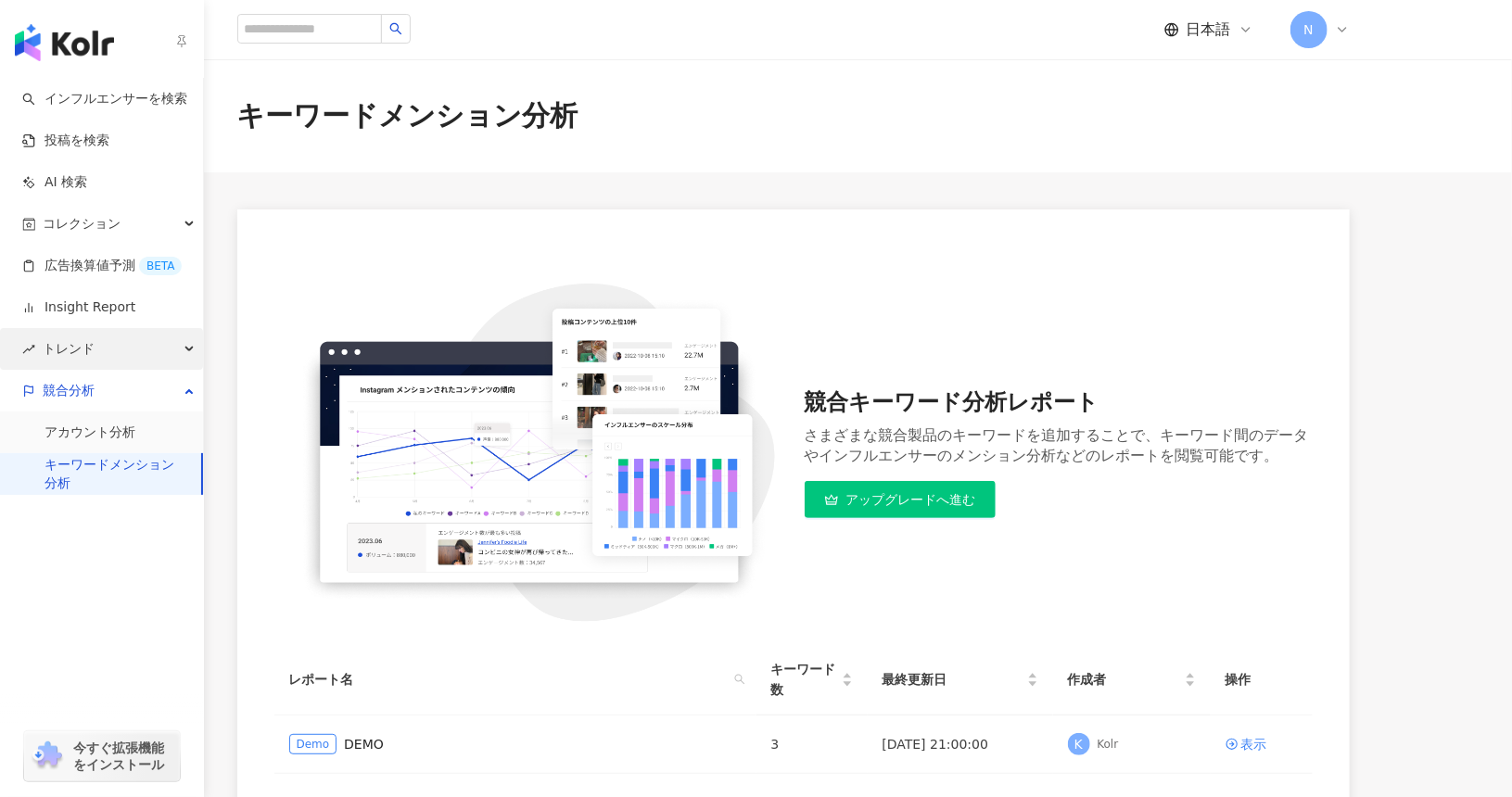
click at [60, 357] on span "トレンド" at bounding box center [69, 349] width 52 height 42
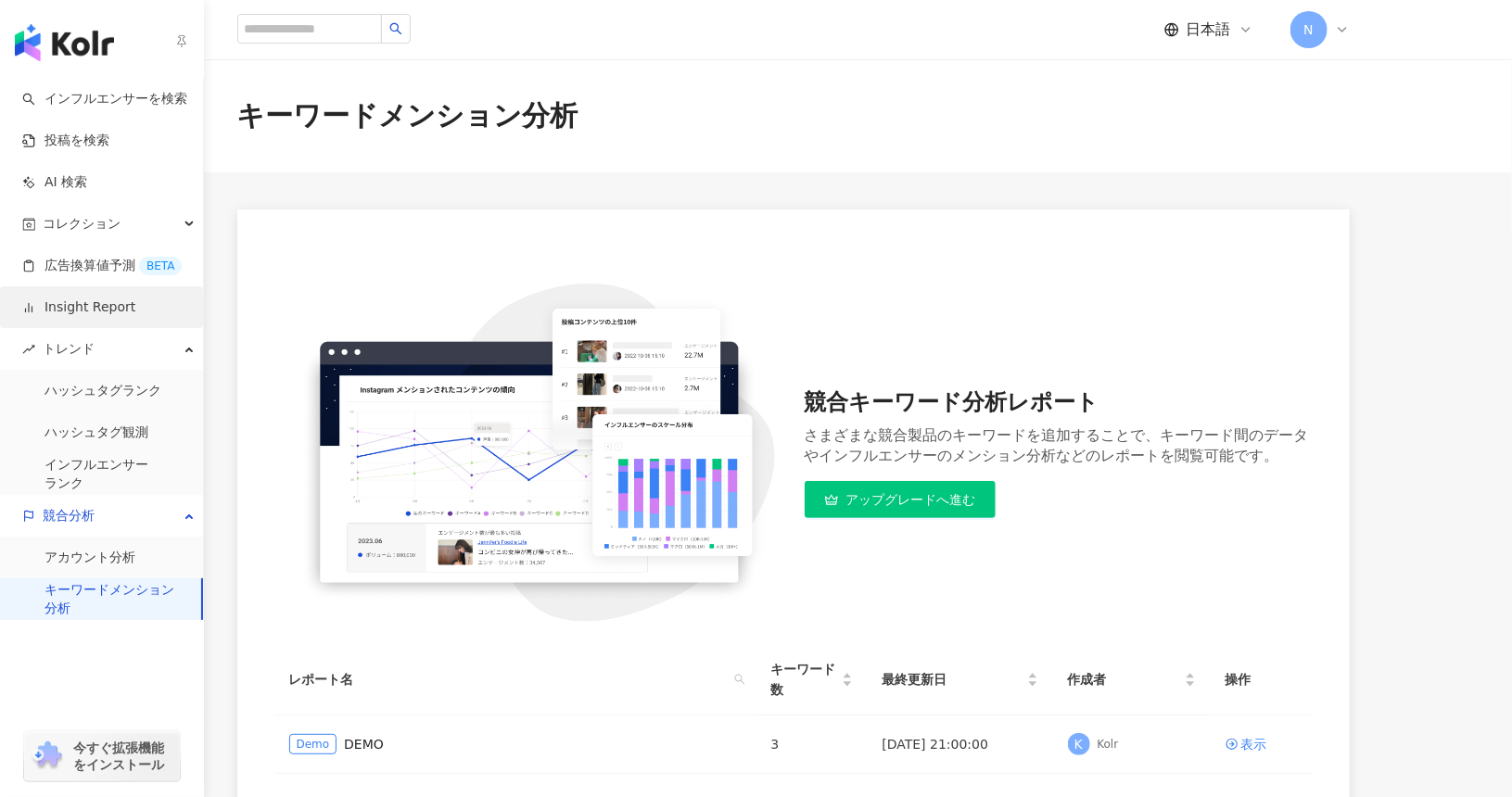
click at [67, 303] on link "Insight Report" at bounding box center [78, 307] width 113 height 19
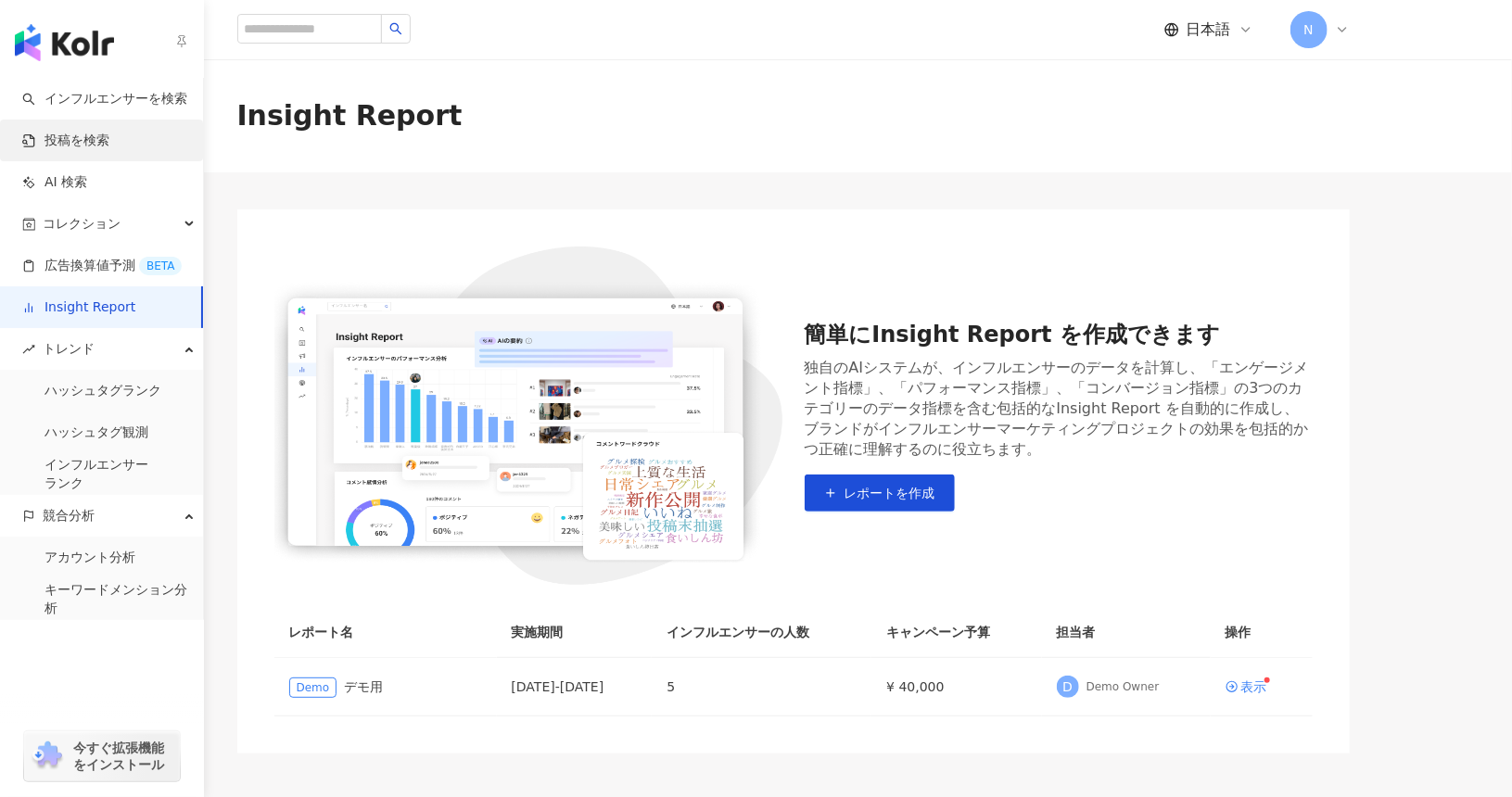
click at [69, 147] on link "投稿を検索" at bounding box center [65, 141] width 87 height 19
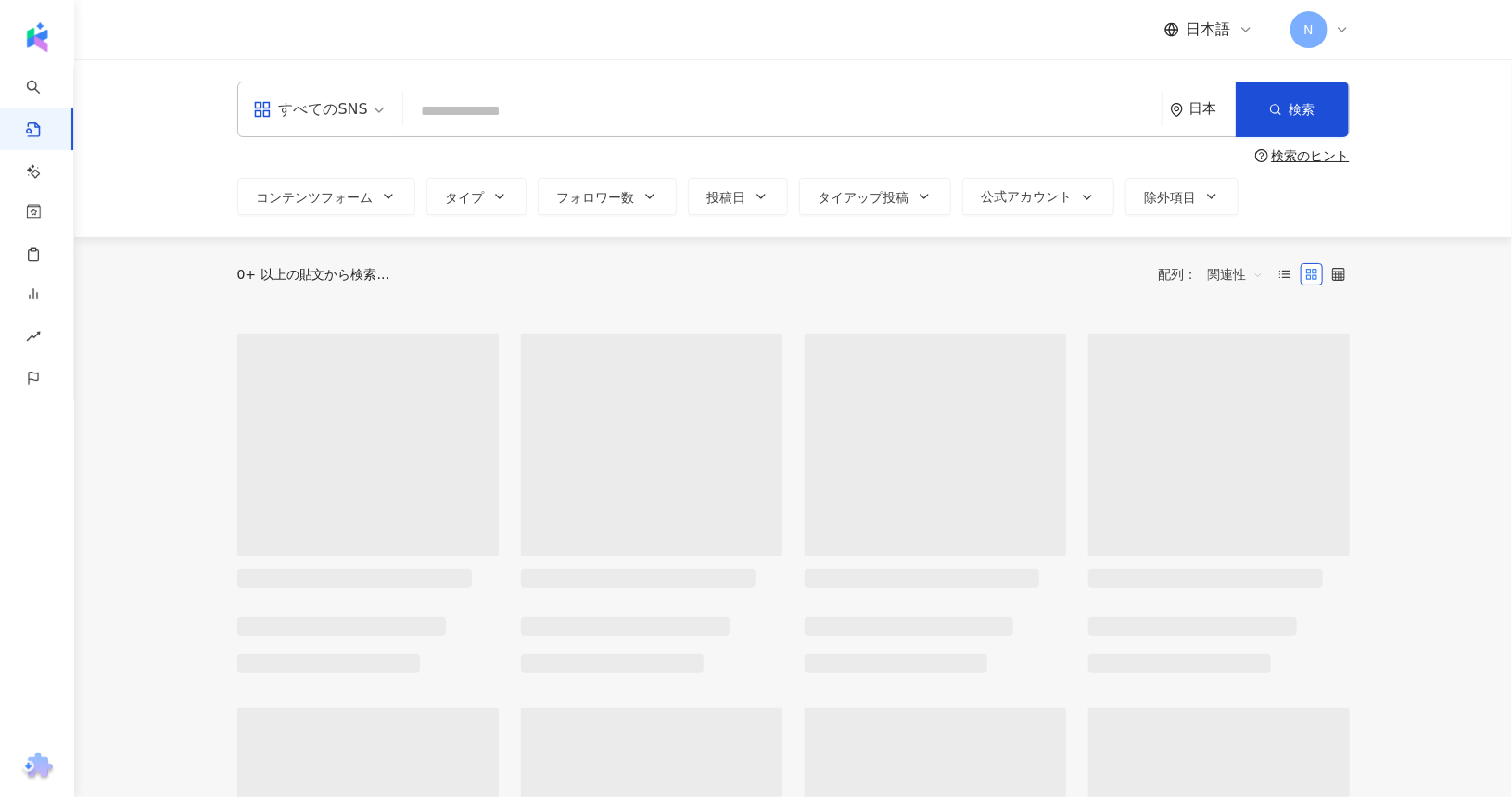
click at [479, 103] on input "search" at bounding box center [782, 111] width 743 height 40
type input "*"
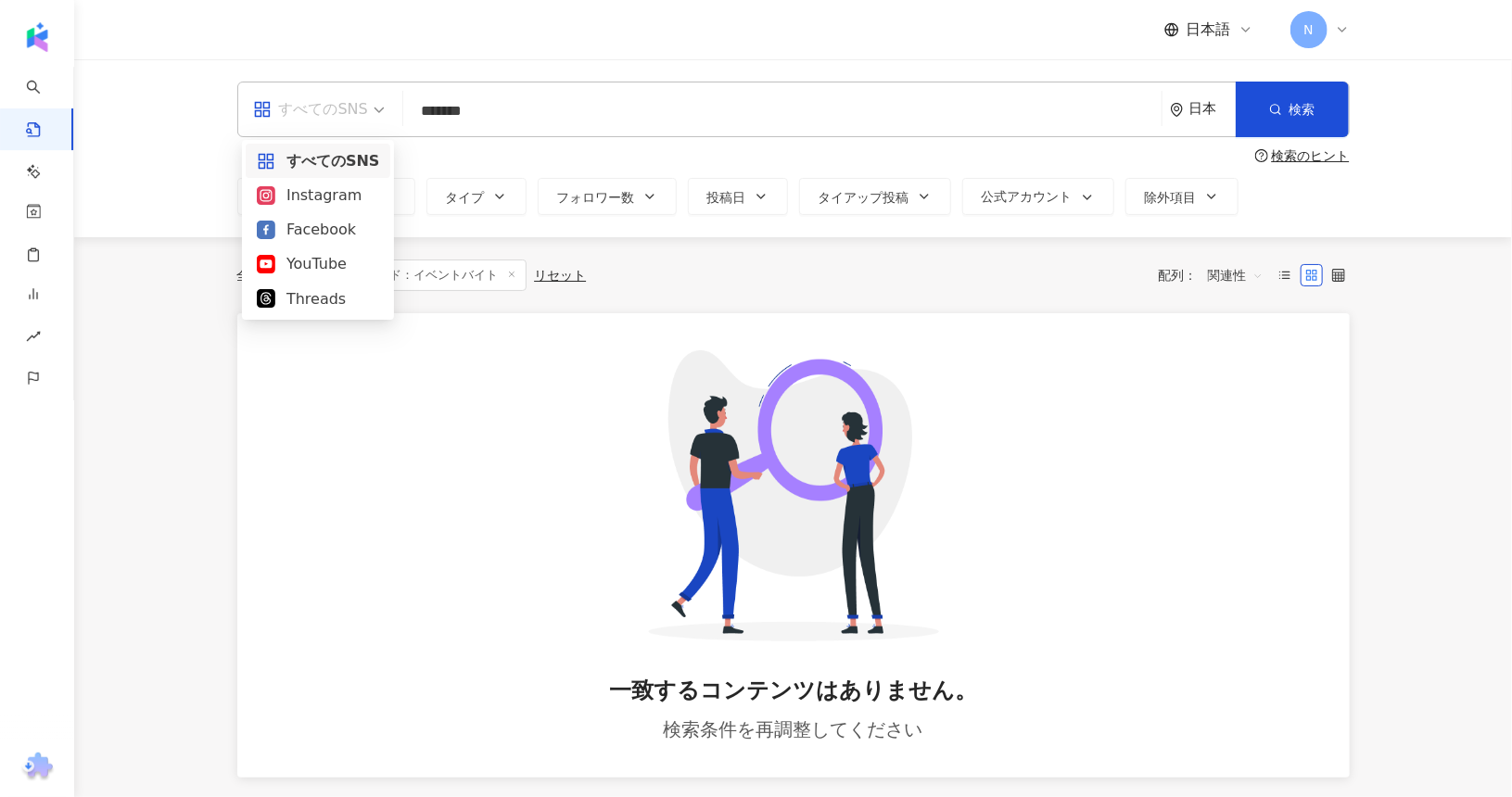
click at [343, 115] on div "すべてのSNS" at bounding box center [310, 110] width 115 height 30
click at [334, 199] on div "Instagram" at bounding box center [317, 195] width 123 height 23
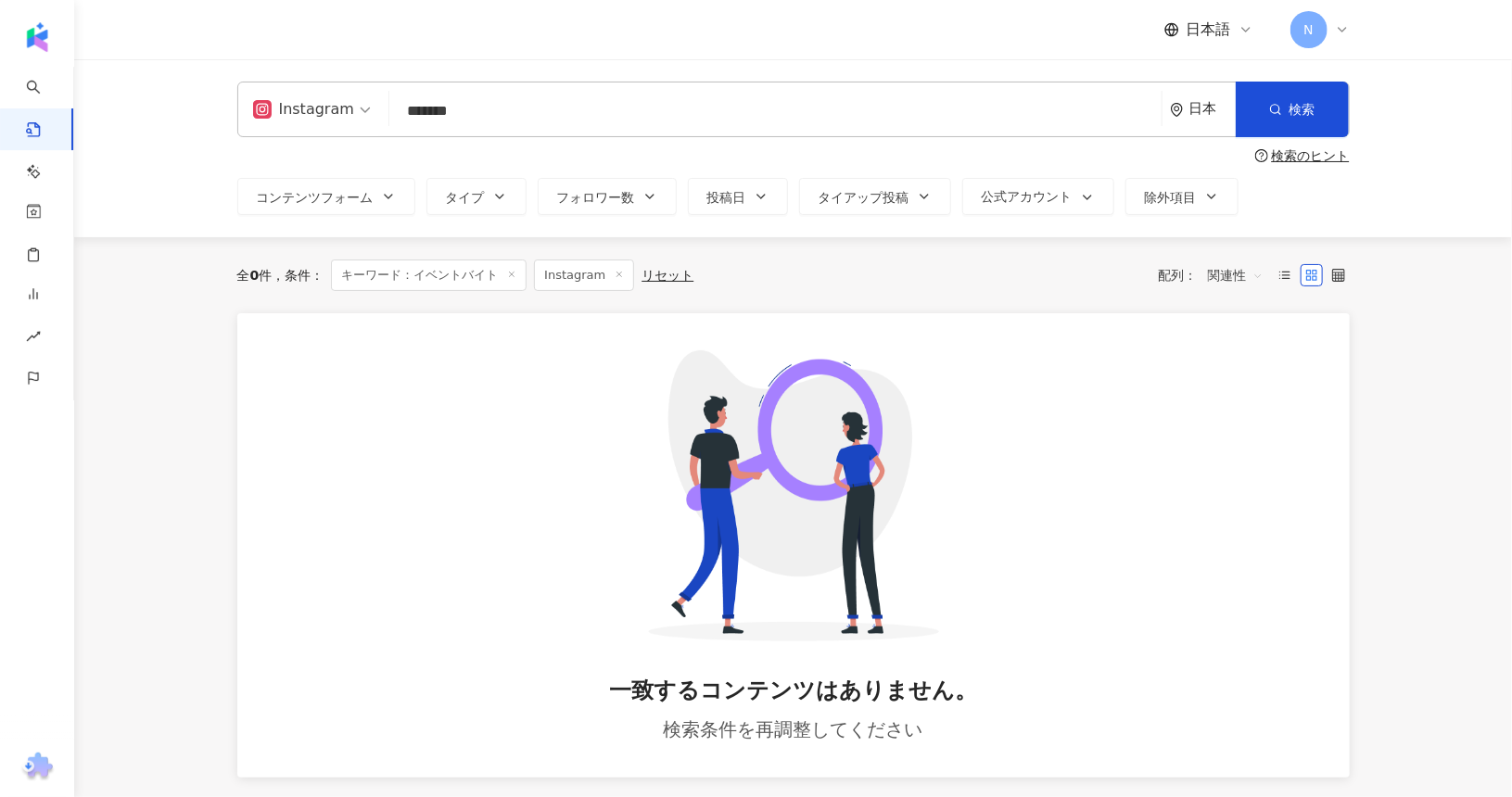
click at [587, 105] on input "*******" at bounding box center [775, 111] width 757 height 40
click at [1328, 118] on button "検索" at bounding box center [1292, 110] width 113 height 56
click at [581, 109] on input "*******" at bounding box center [775, 111] width 757 height 40
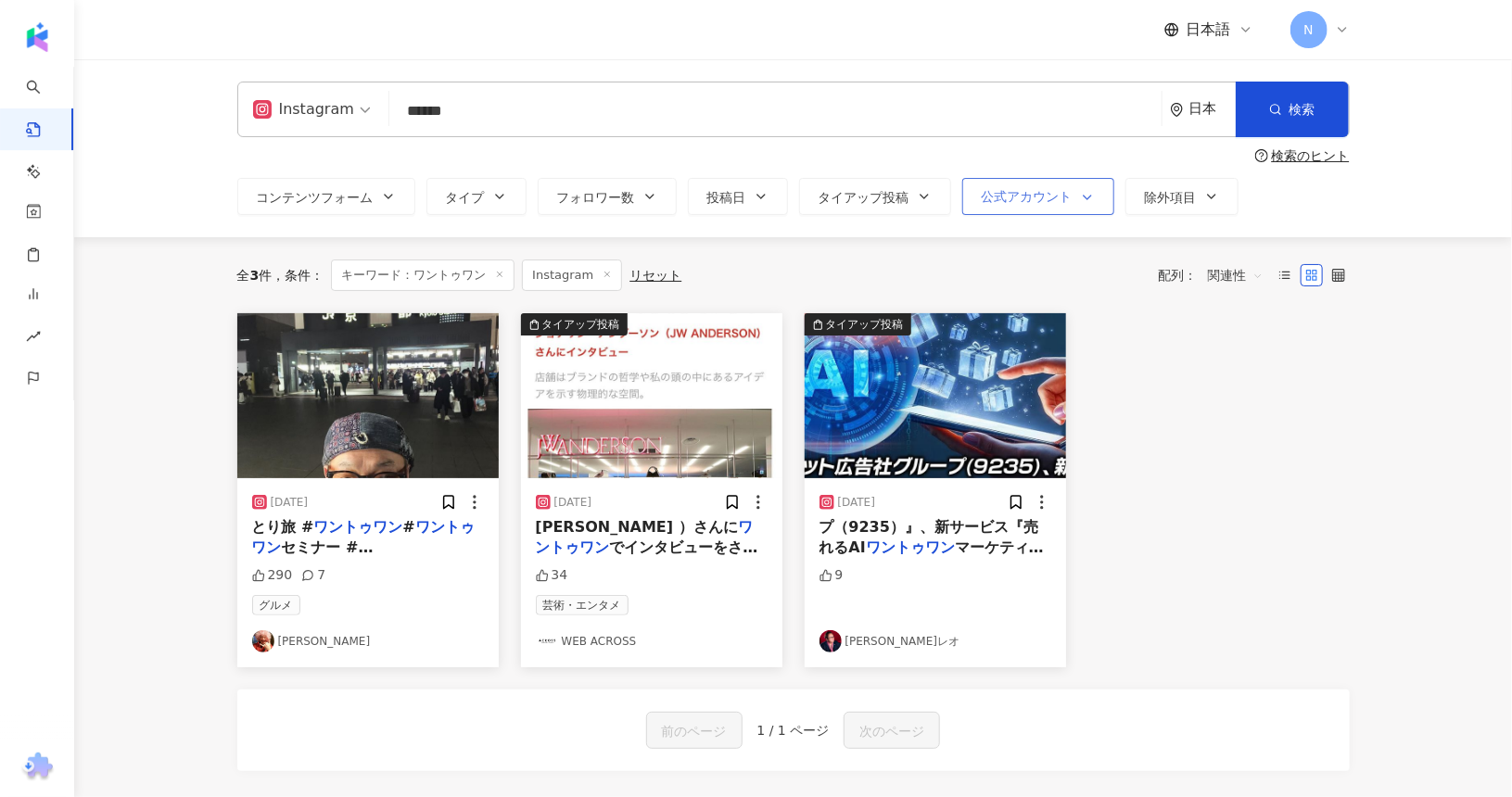
click at [1055, 179] on button "公式アカウント" at bounding box center [1038, 196] width 152 height 37
click at [1188, 207] on button "除外項目" at bounding box center [1181, 196] width 113 height 37
click at [313, 211] on button "コンテンツフォーム" at bounding box center [326, 196] width 178 height 37
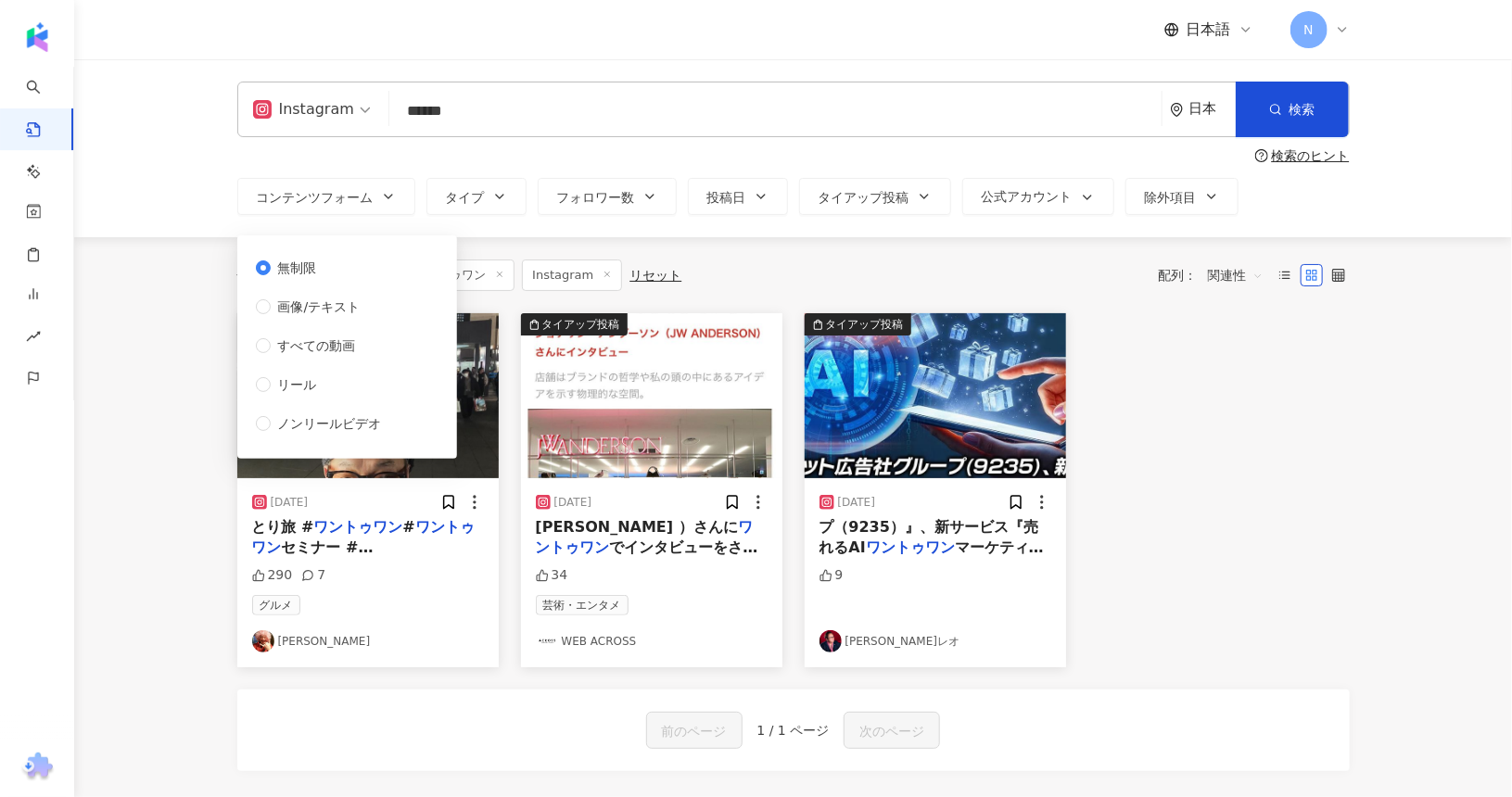
click at [188, 319] on main "Instagram ****** 日本 検索 検索のヒント コンテンツフォーム タイプ フォロワー数 投稿日 タイアップ投稿 公式アカウント 除外項目 非表示…" at bounding box center [792, 438] width 1437 height 758
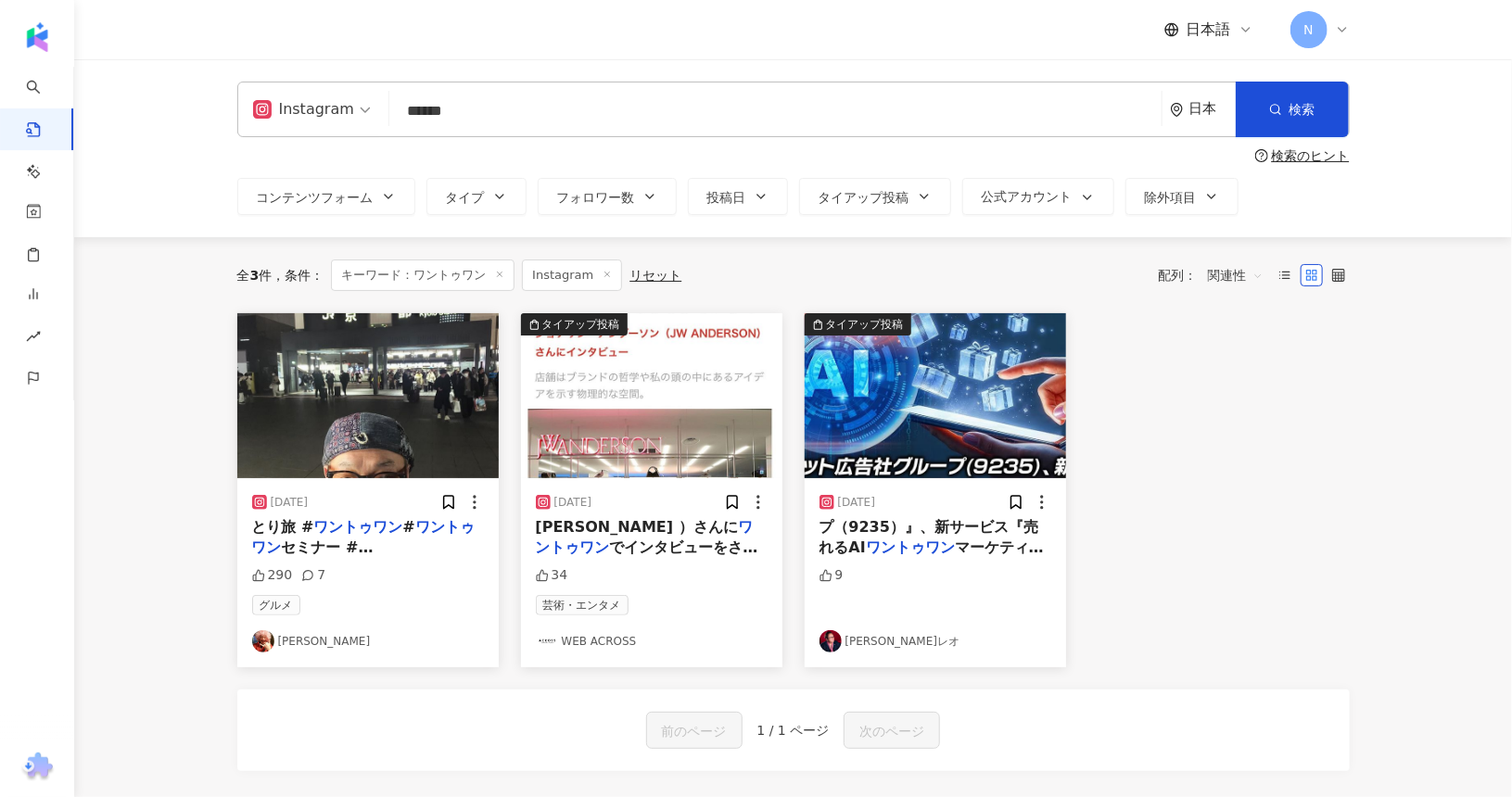
drag, startPoint x: 543, startPoint y: 112, endPoint x: 154, endPoint y: 187, distance: 396.2
click at [154, 187] on div "Instagram ****** 日本 検索 検索のヒント コンテンツフォーム タイプ フォロワー数 投稿日 タイアップ投稿 公式アカウント 除外項目 非表示…" at bounding box center [792, 148] width 1437 height 178
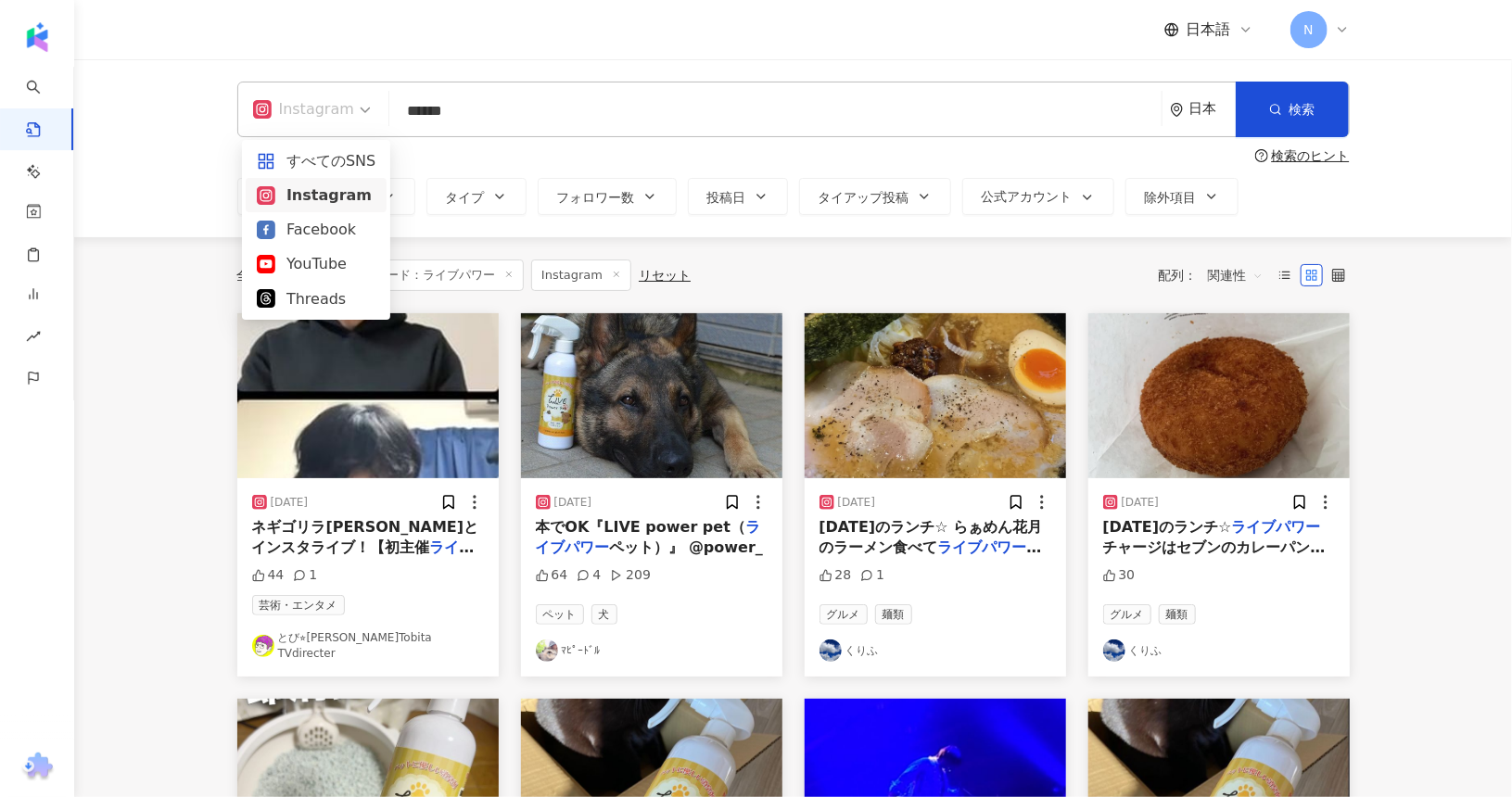
click at [285, 112] on div "Instagram" at bounding box center [303, 110] width 101 height 30
click at [287, 154] on div "すべてのSNS" at bounding box center [315, 161] width 119 height 23
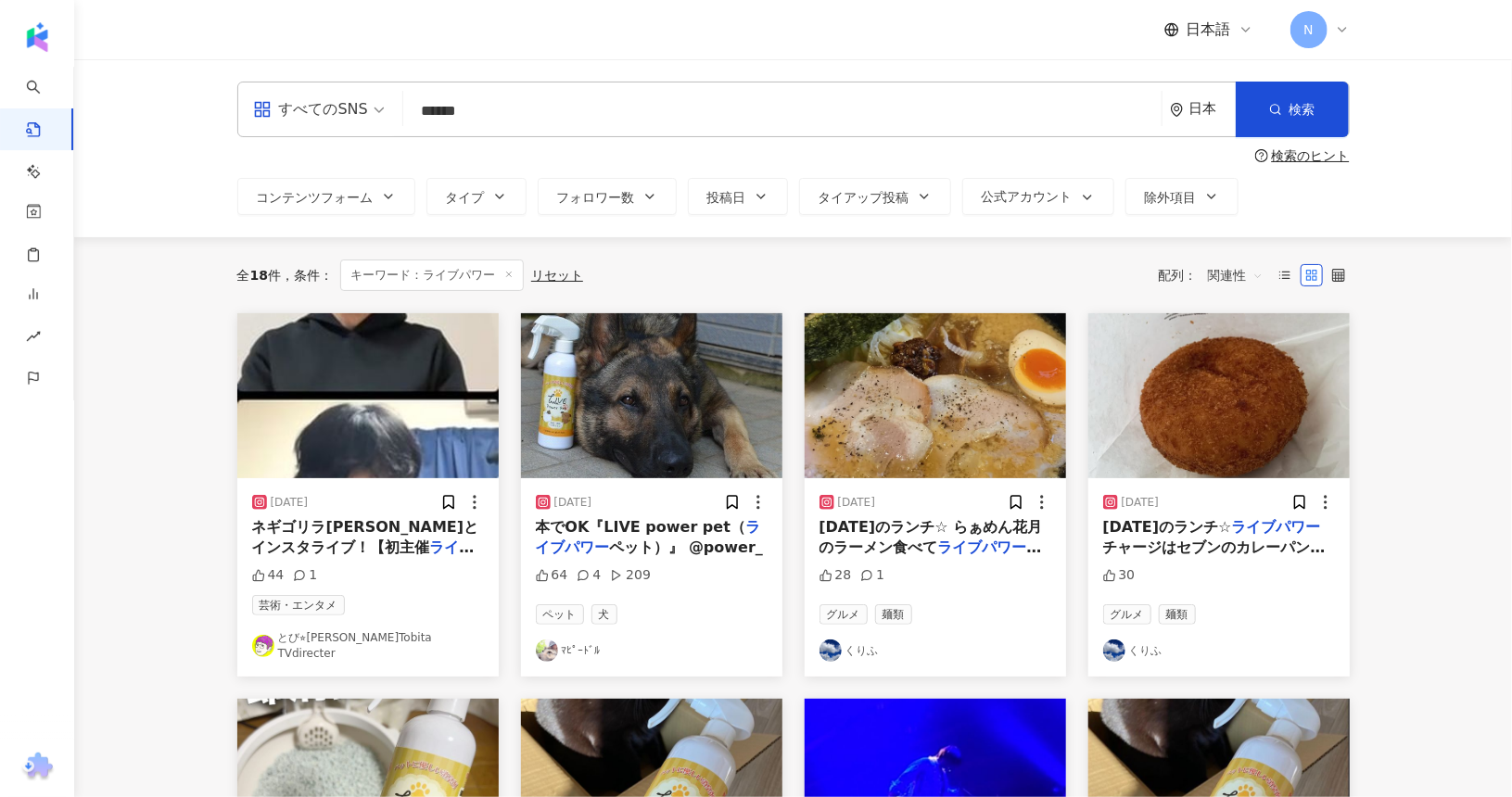
drag, startPoint x: 522, startPoint y: 122, endPoint x: 158, endPoint y: 152, distance: 365.2
click at [158, 152] on div "すべてのSNS ライブパワー ****** 日本 検索 検索のヒント コンテンツフォーム タイプ フォロワー数 投稿日 タイアップ投稿 公式アカウント 除外項…" at bounding box center [792, 148] width 1437 height 178
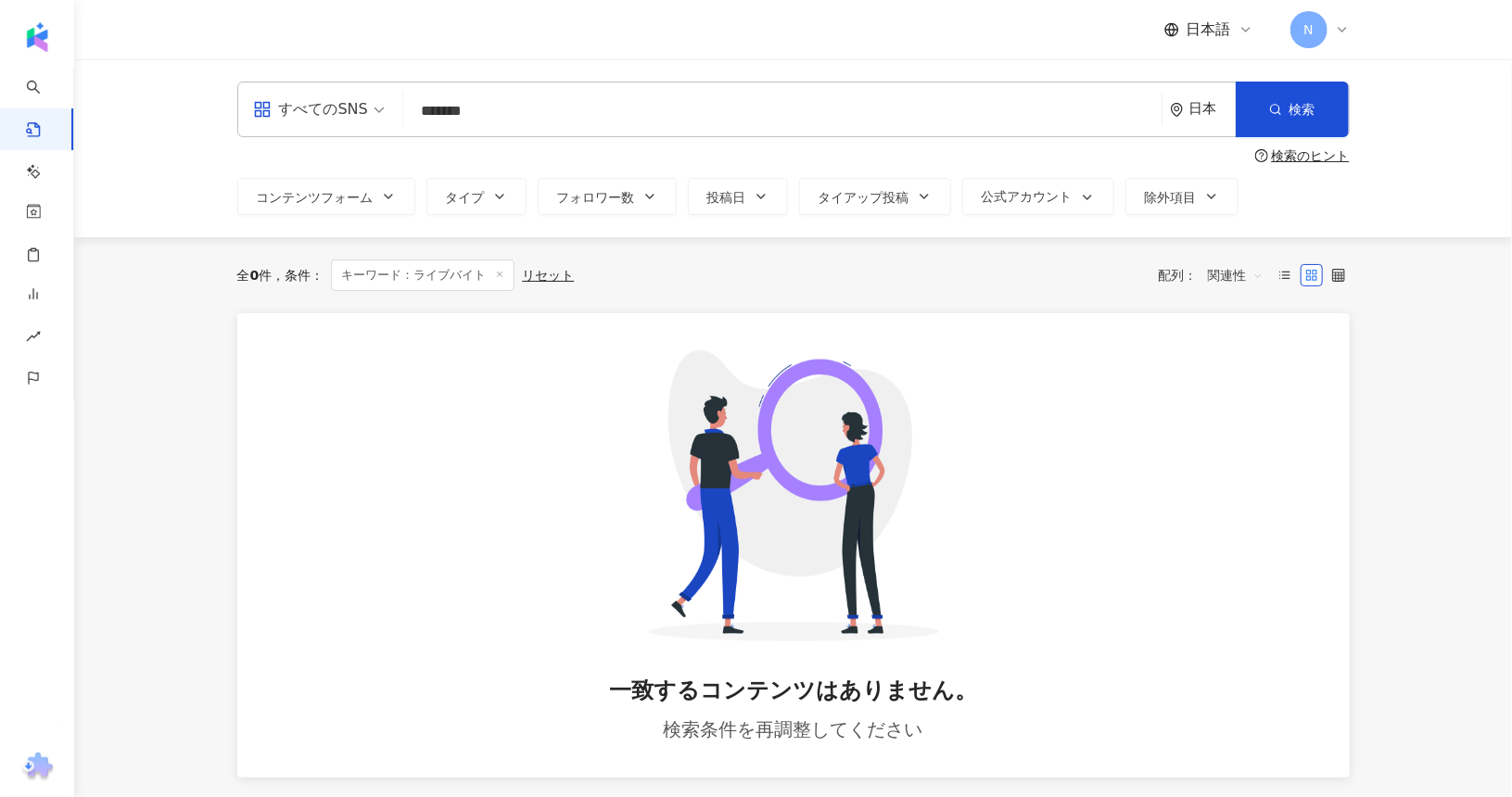
type input "*******"
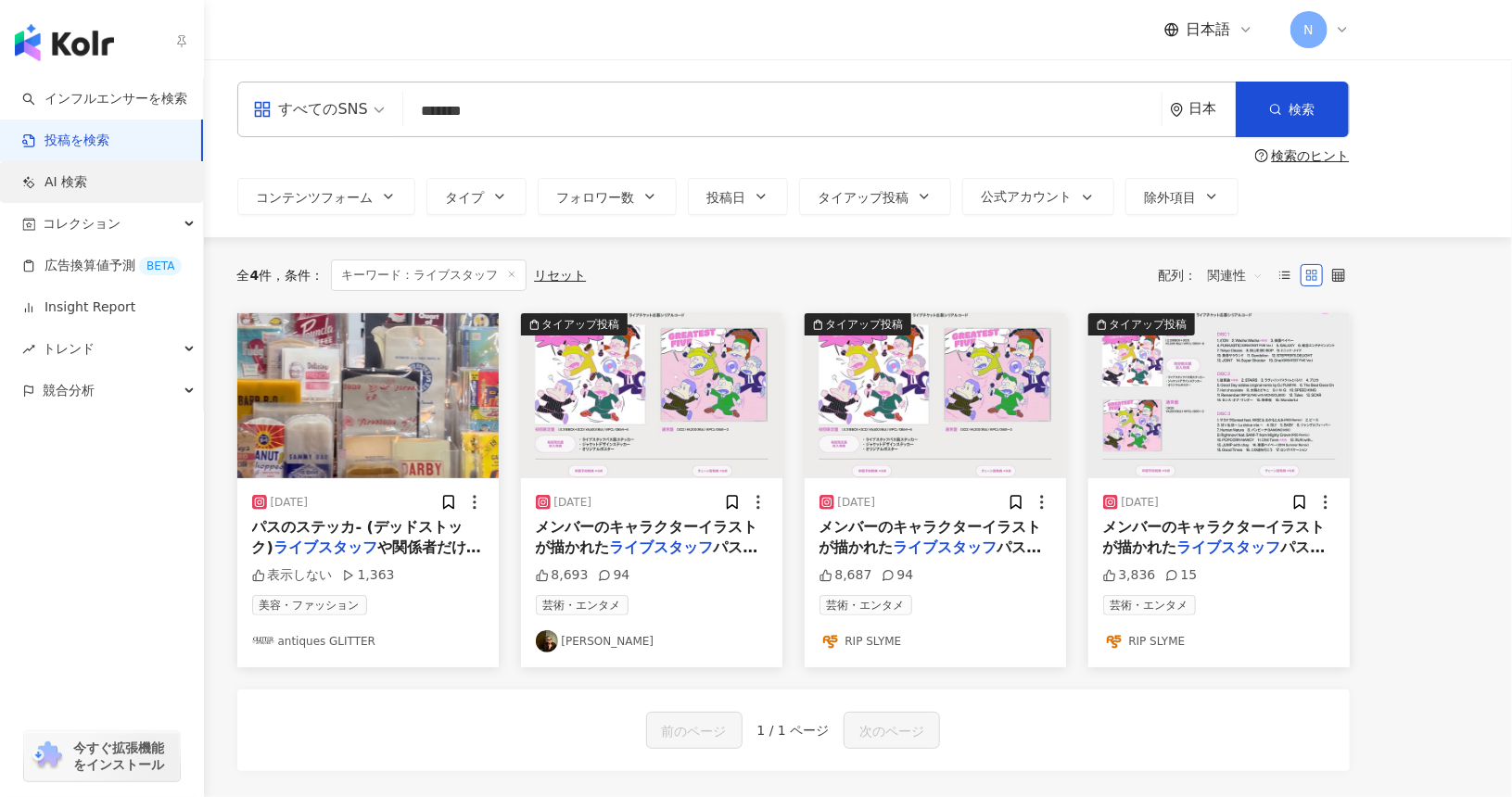
click at [71, 180] on link "AI 検索" at bounding box center [54, 183] width 65 height 19
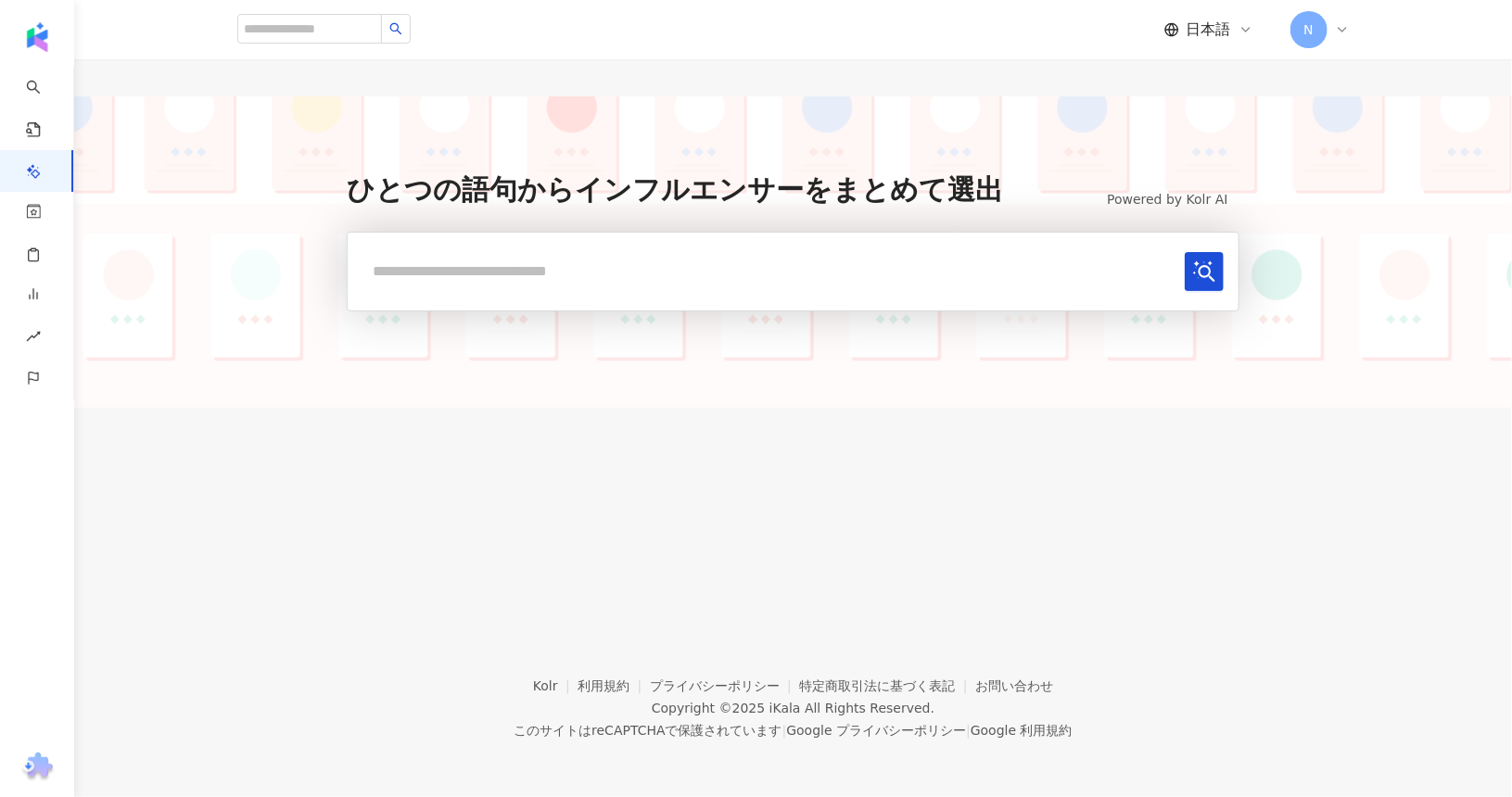
click at [483, 268] on input "text" at bounding box center [769, 271] width 814 height 38
type input "*******"
click at [1185, 252] on button "submit" at bounding box center [1204, 271] width 39 height 39
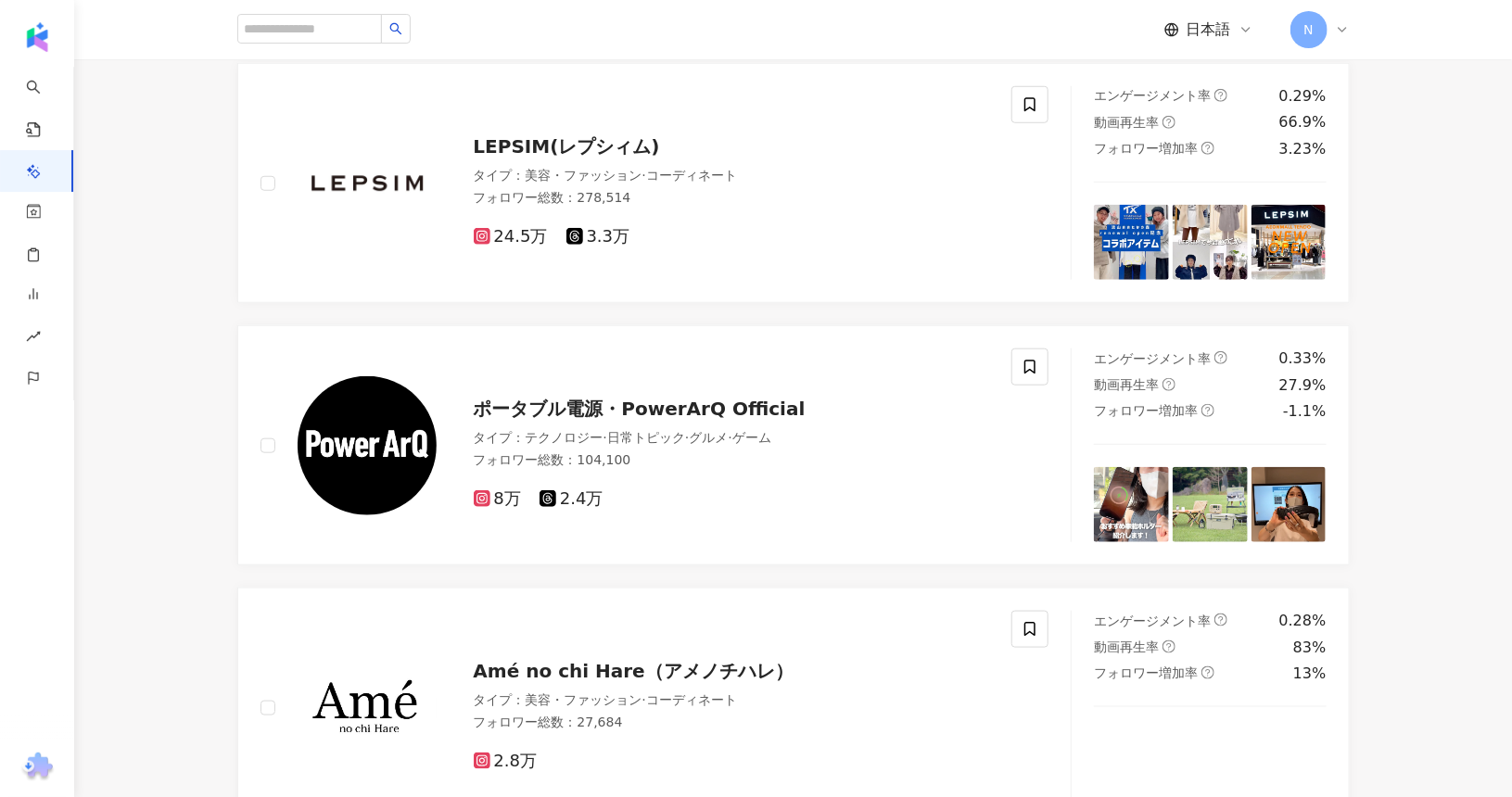
scroll to position [1069, 0]
